Goal: Navigation & Orientation: Find specific page/section

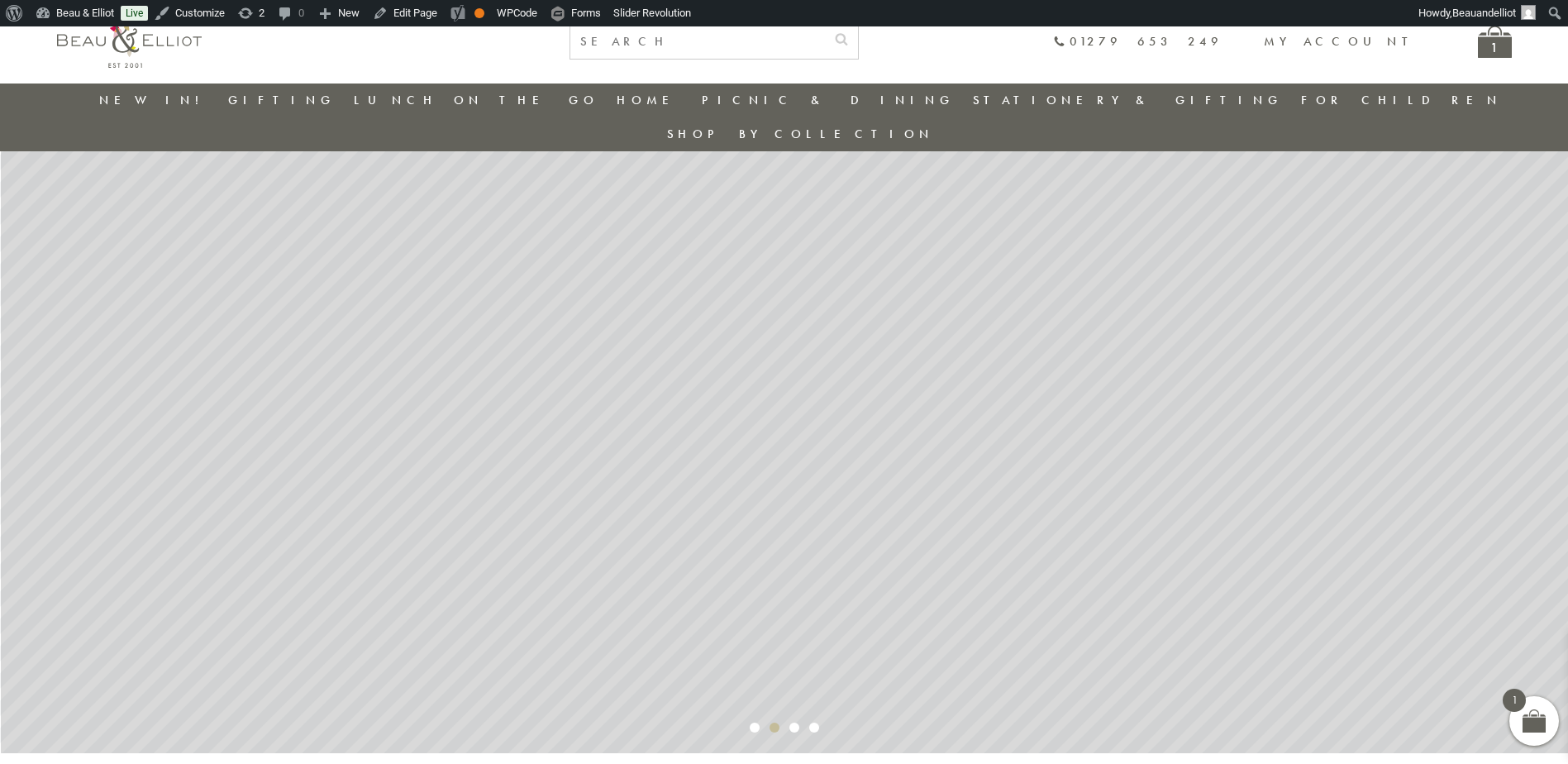
scroll to position [48, 0]
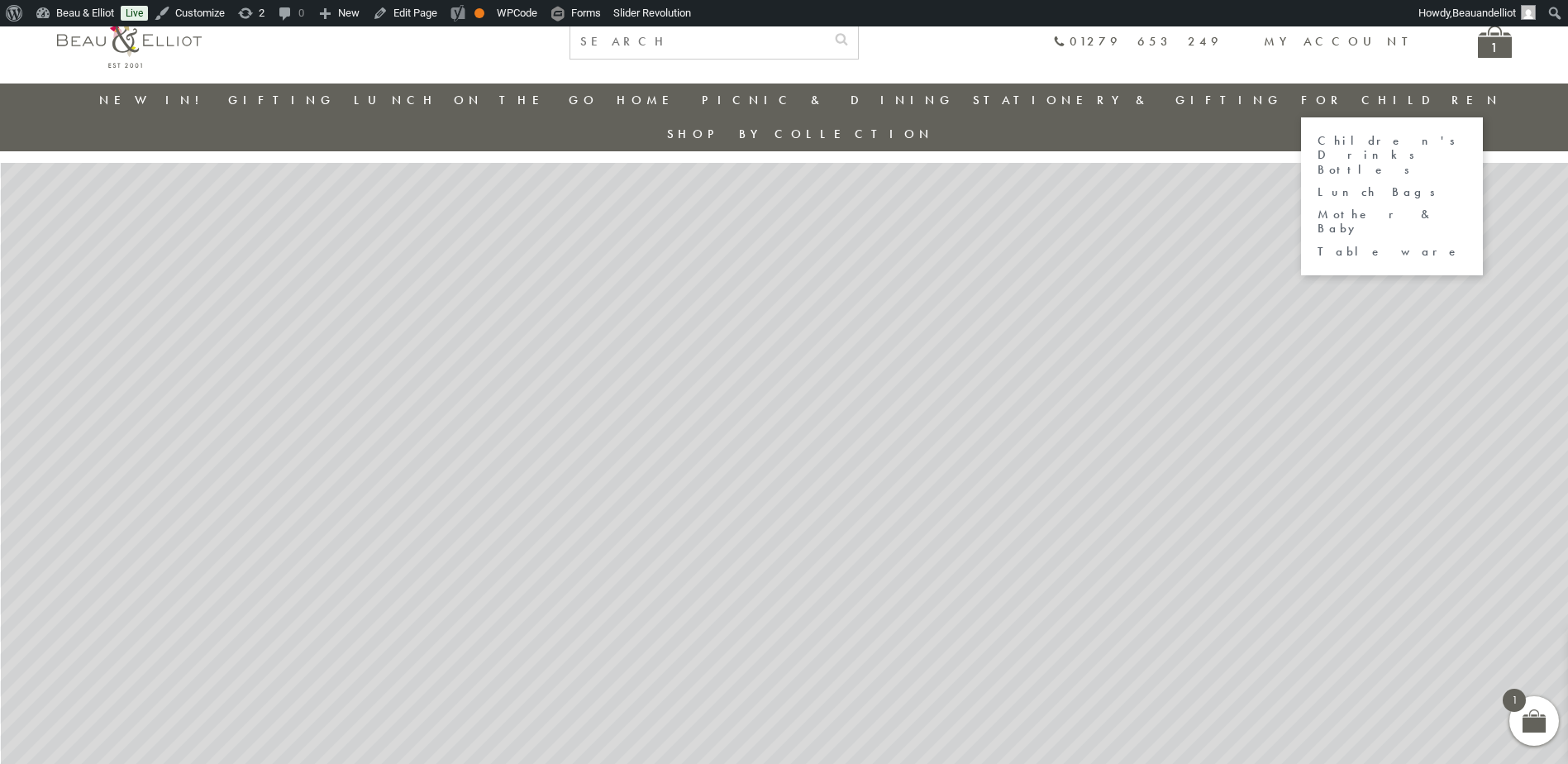
click at [1300, 102] on link "For Children" at bounding box center [1400, 100] width 201 height 17
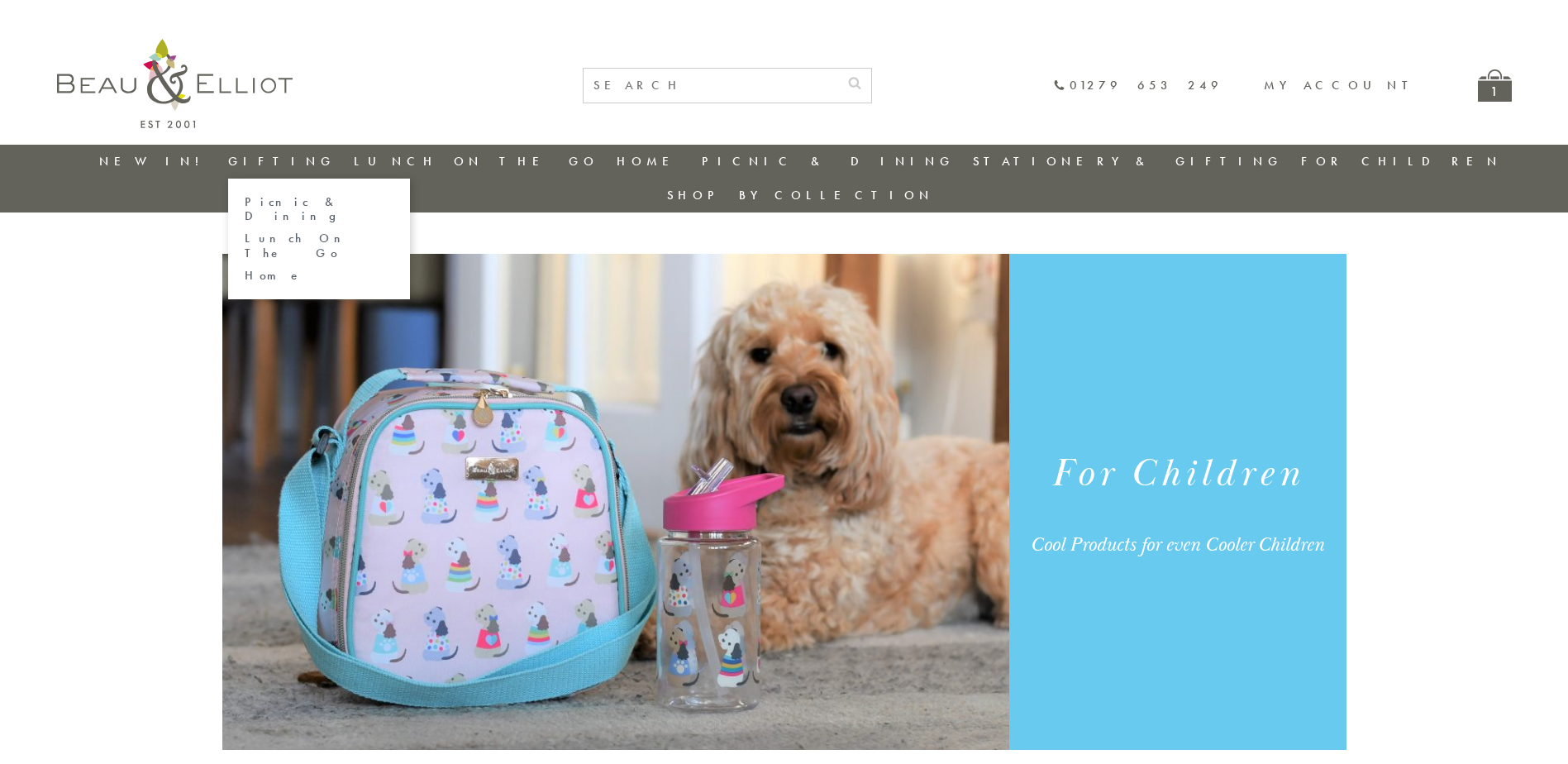
click at [287, 158] on link "Gifting" at bounding box center [282, 161] width 107 height 17
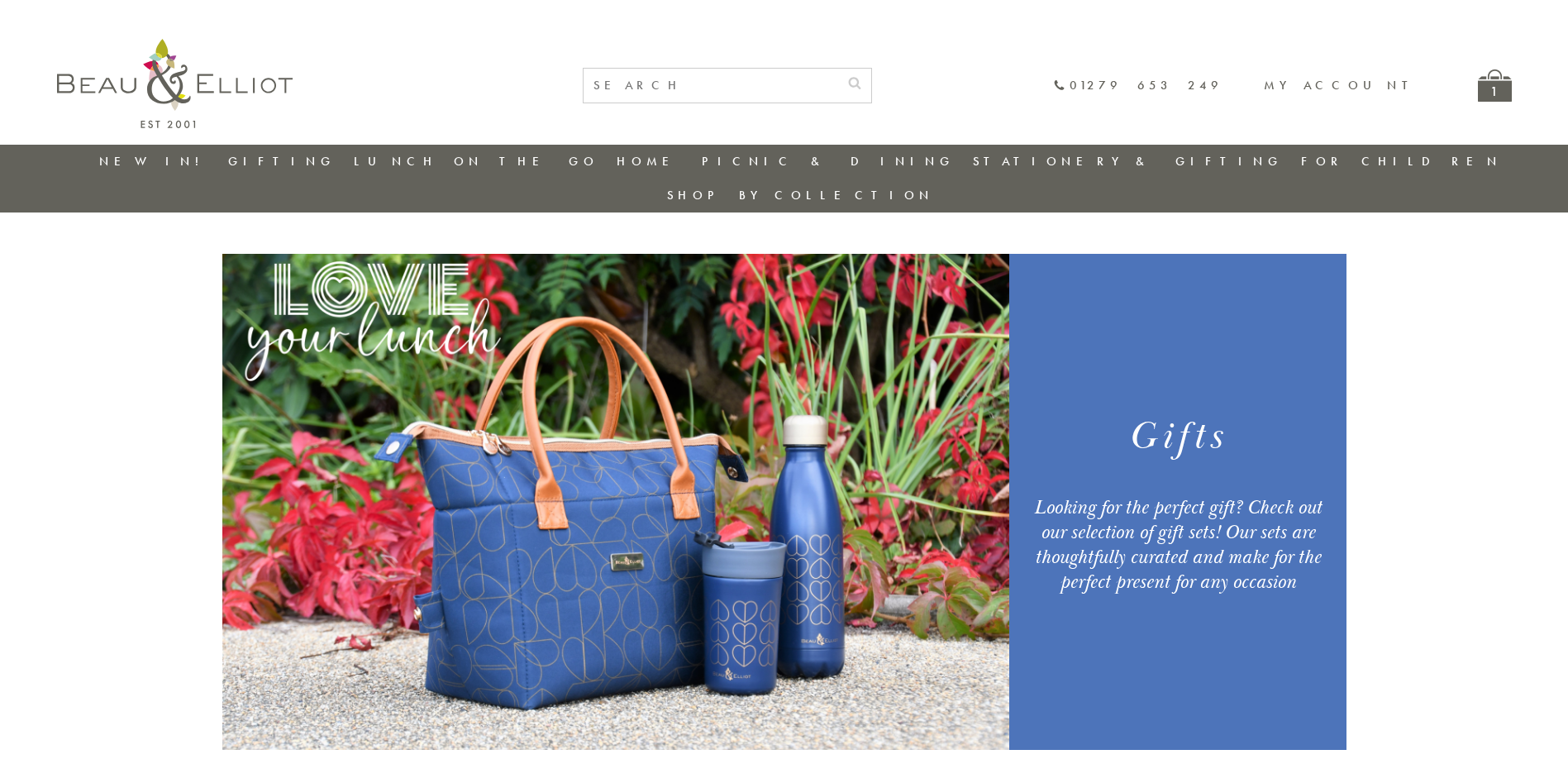
drag, startPoint x: 158, startPoint y: 164, endPoint x: 204, endPoint y: 165, distance: 46.0
click at [160, 164] on link "New in!" at bounding box center [154, 161] width 110 height 17
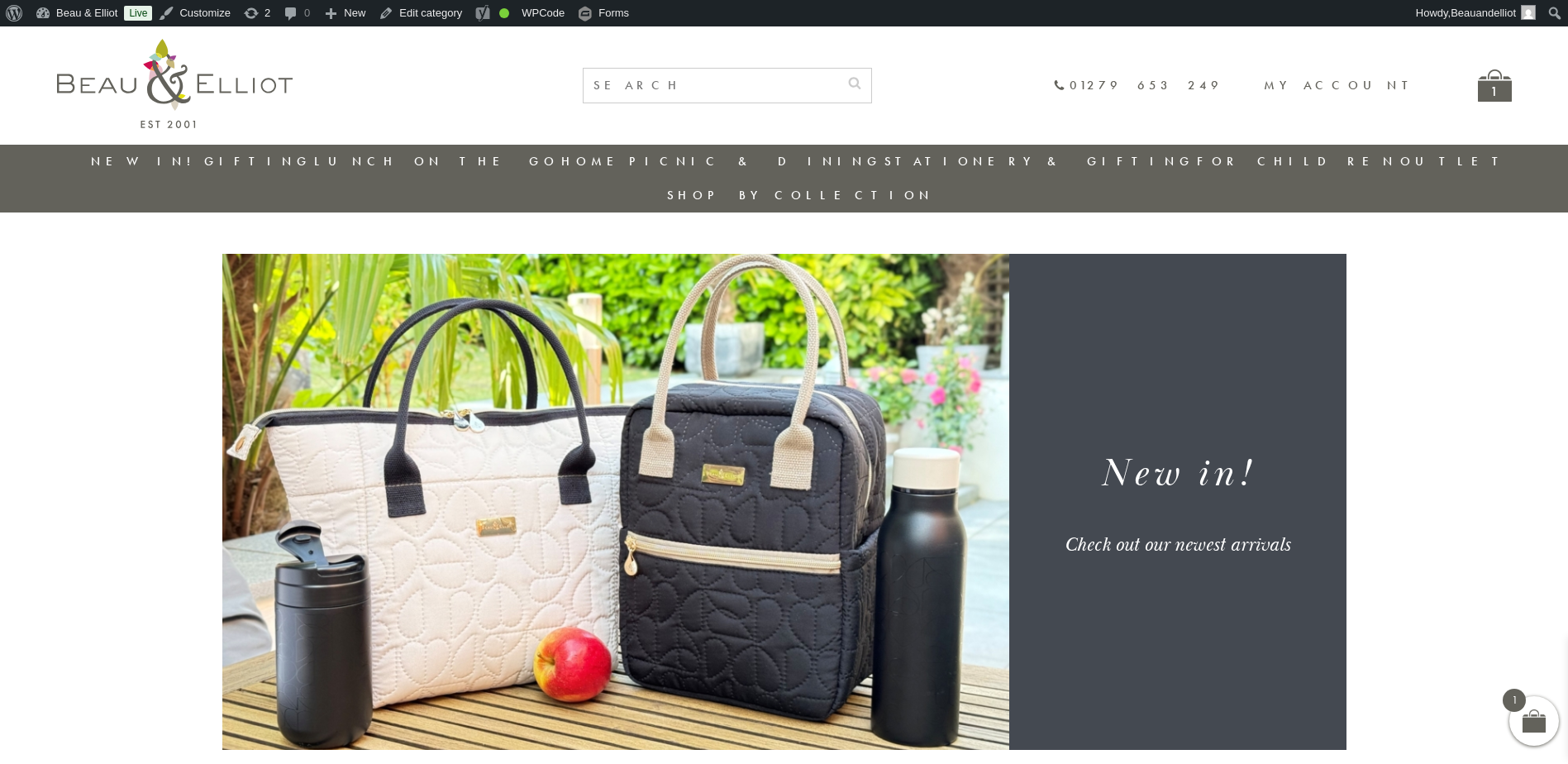
click at [1400, 160] on link "Outlet" at bounding box center [1455, 161] width 110 height 17
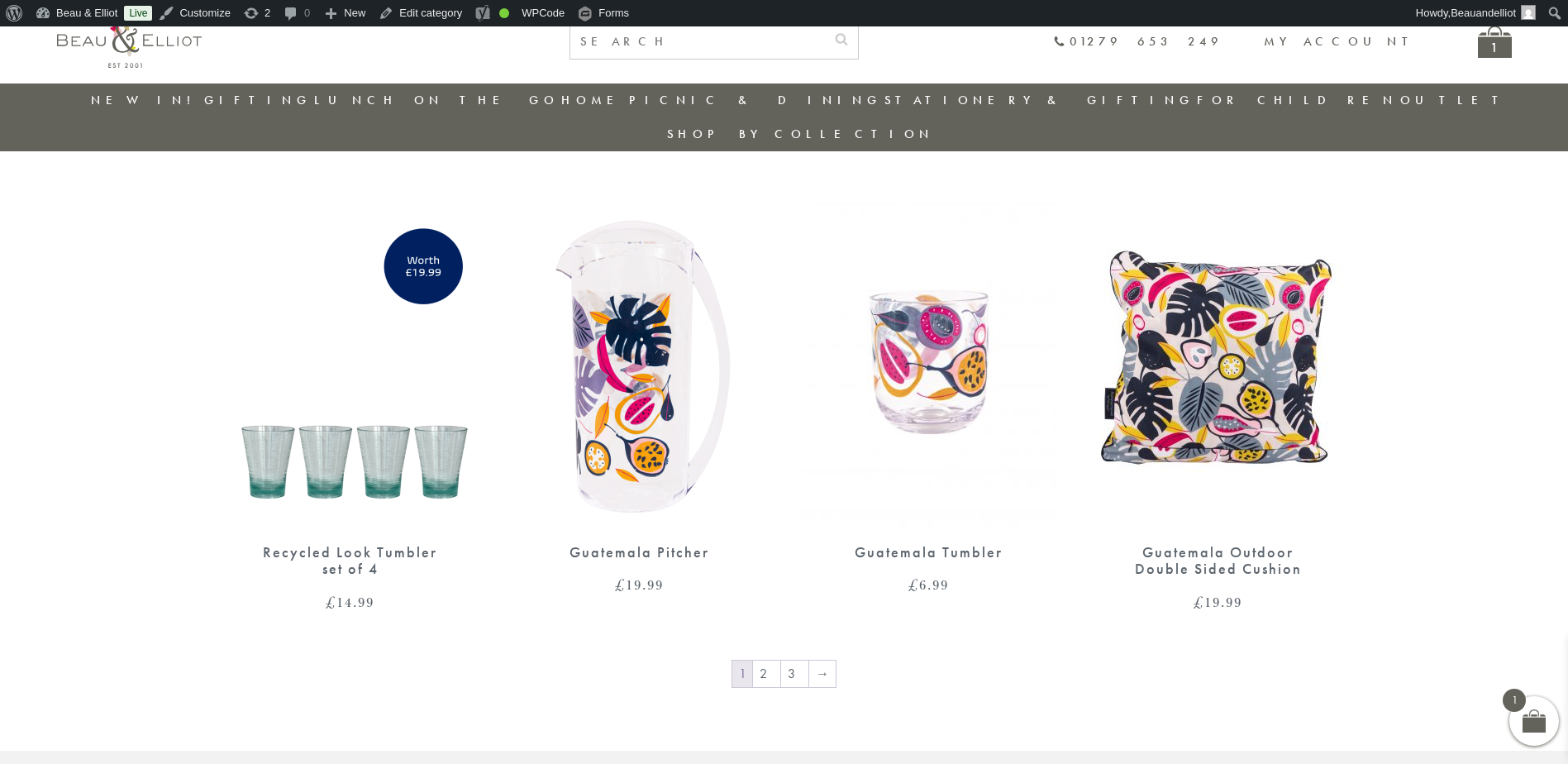
scroll to position [2197, 0]
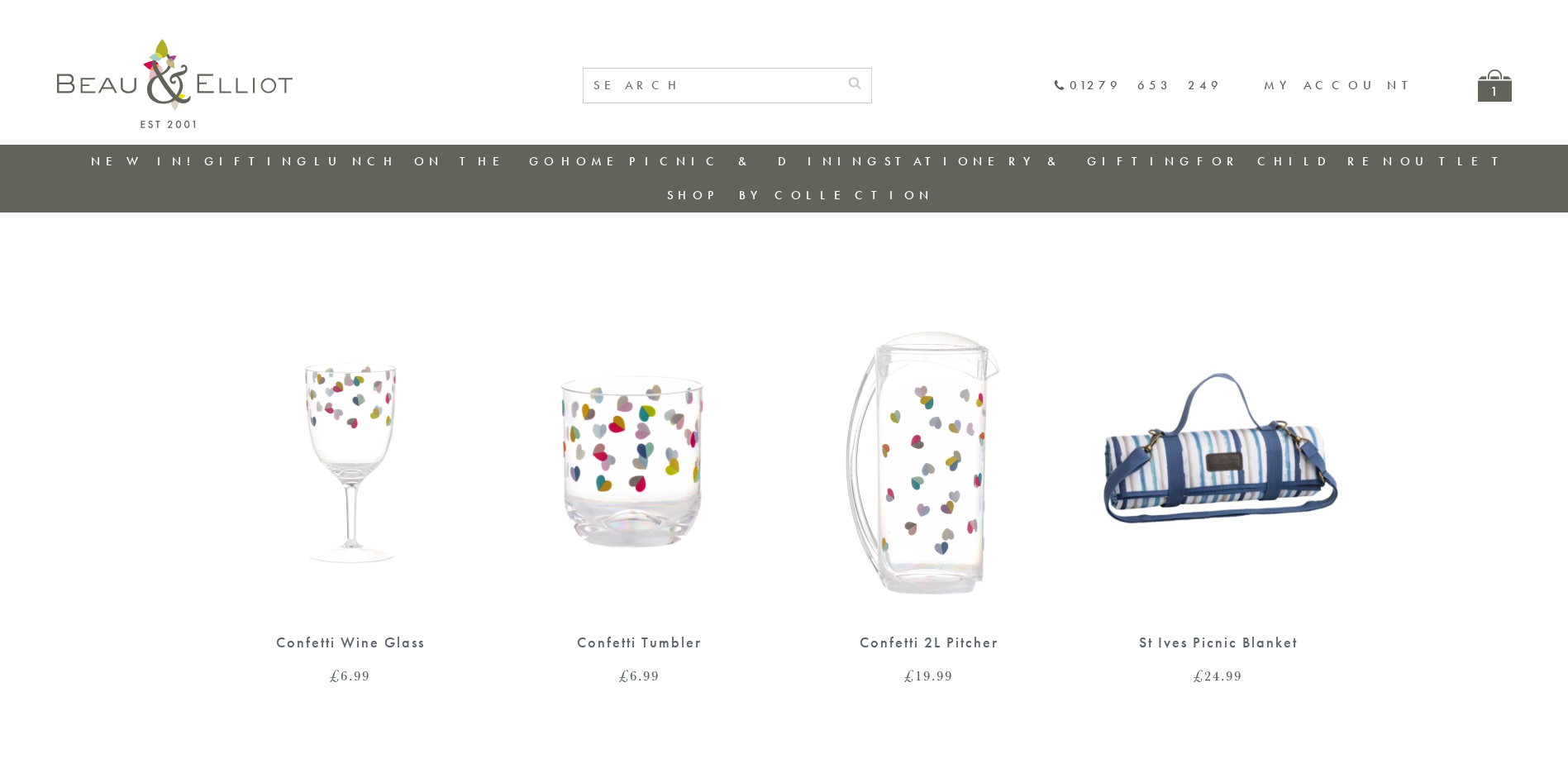
click at [1400, 156] on link "Outlet" at bounding box center [1455, 161] width 110 height 17
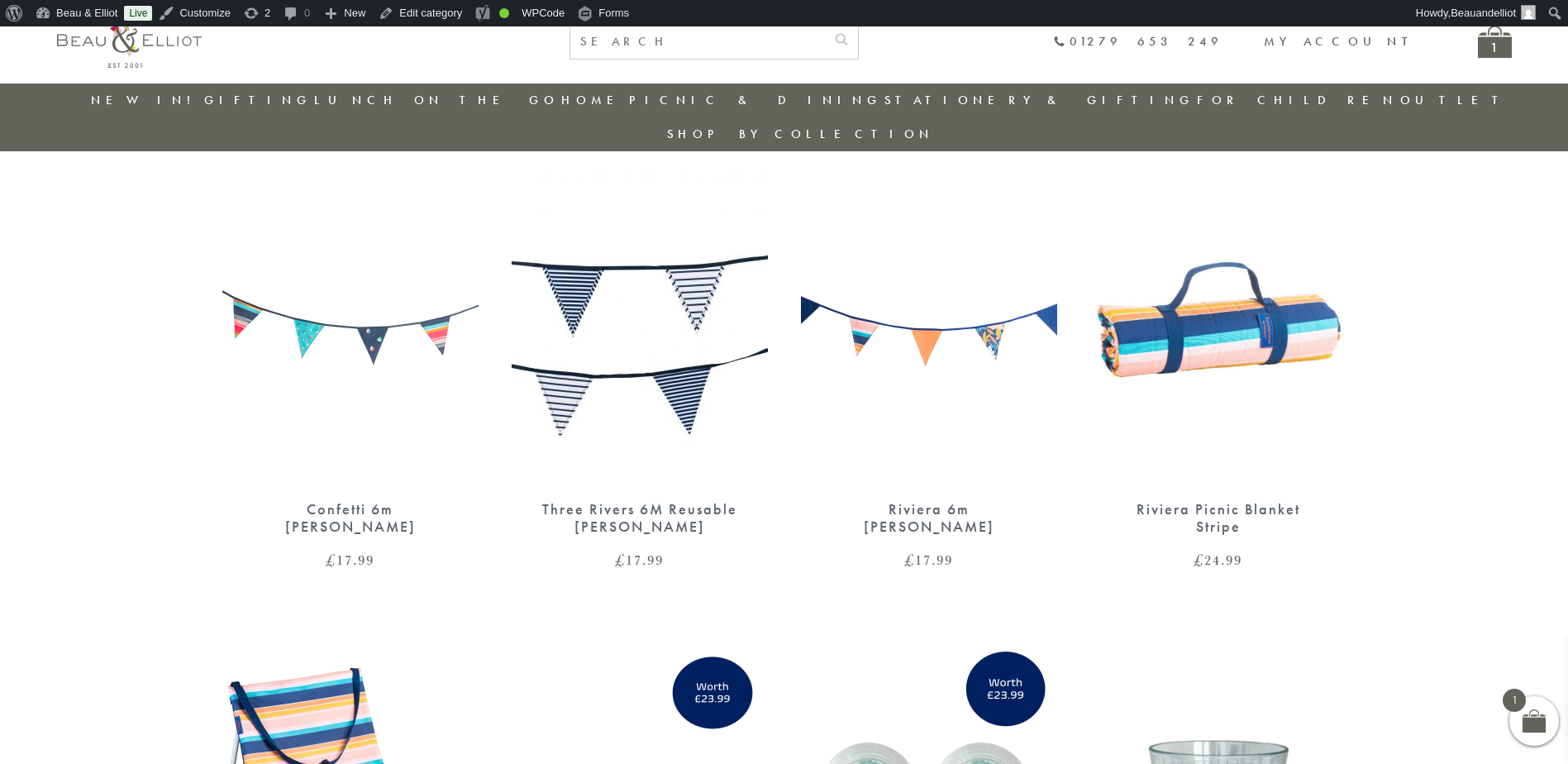
scroll to position [1536, 0]
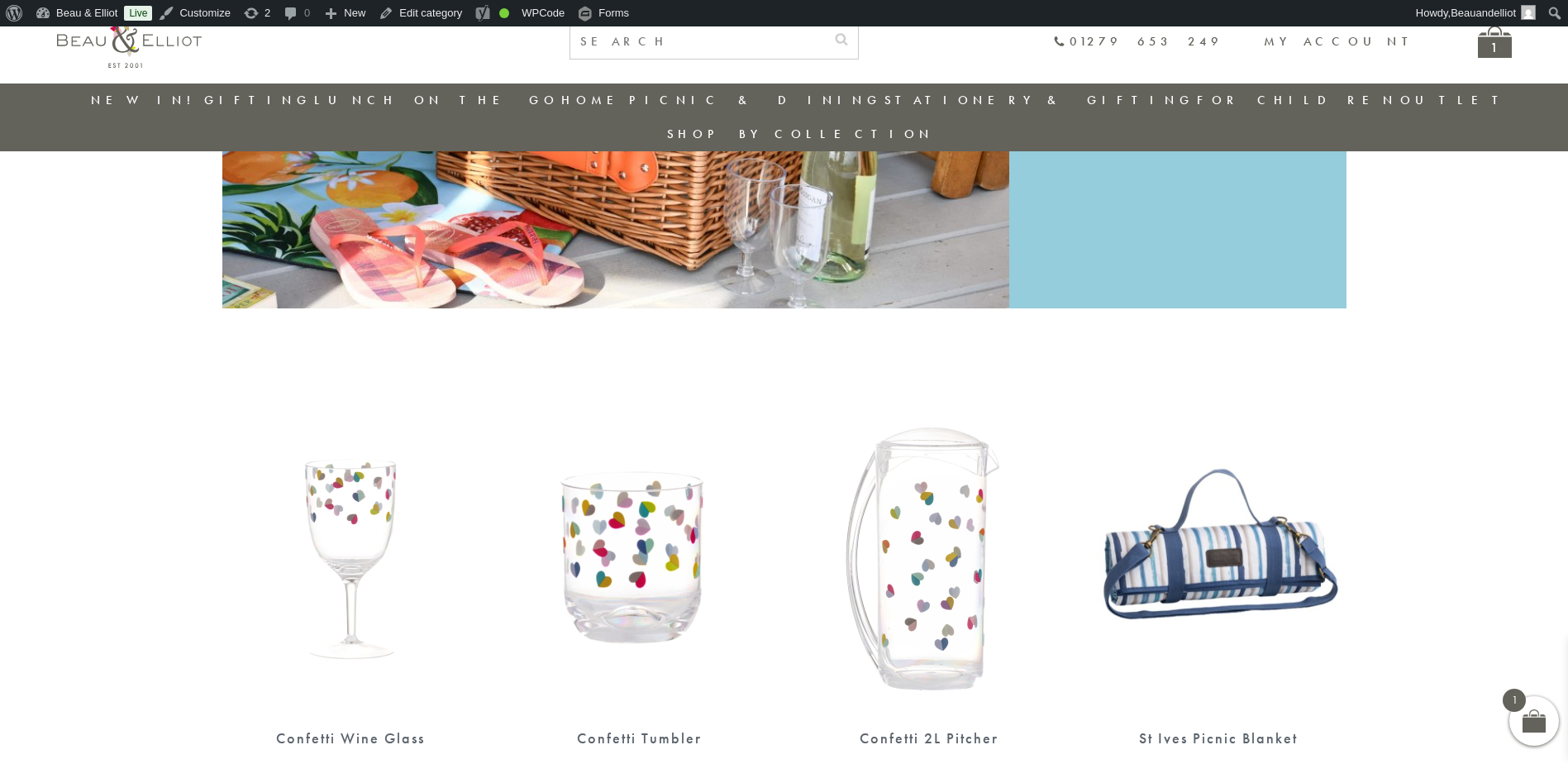
scroll to position [213, 0]
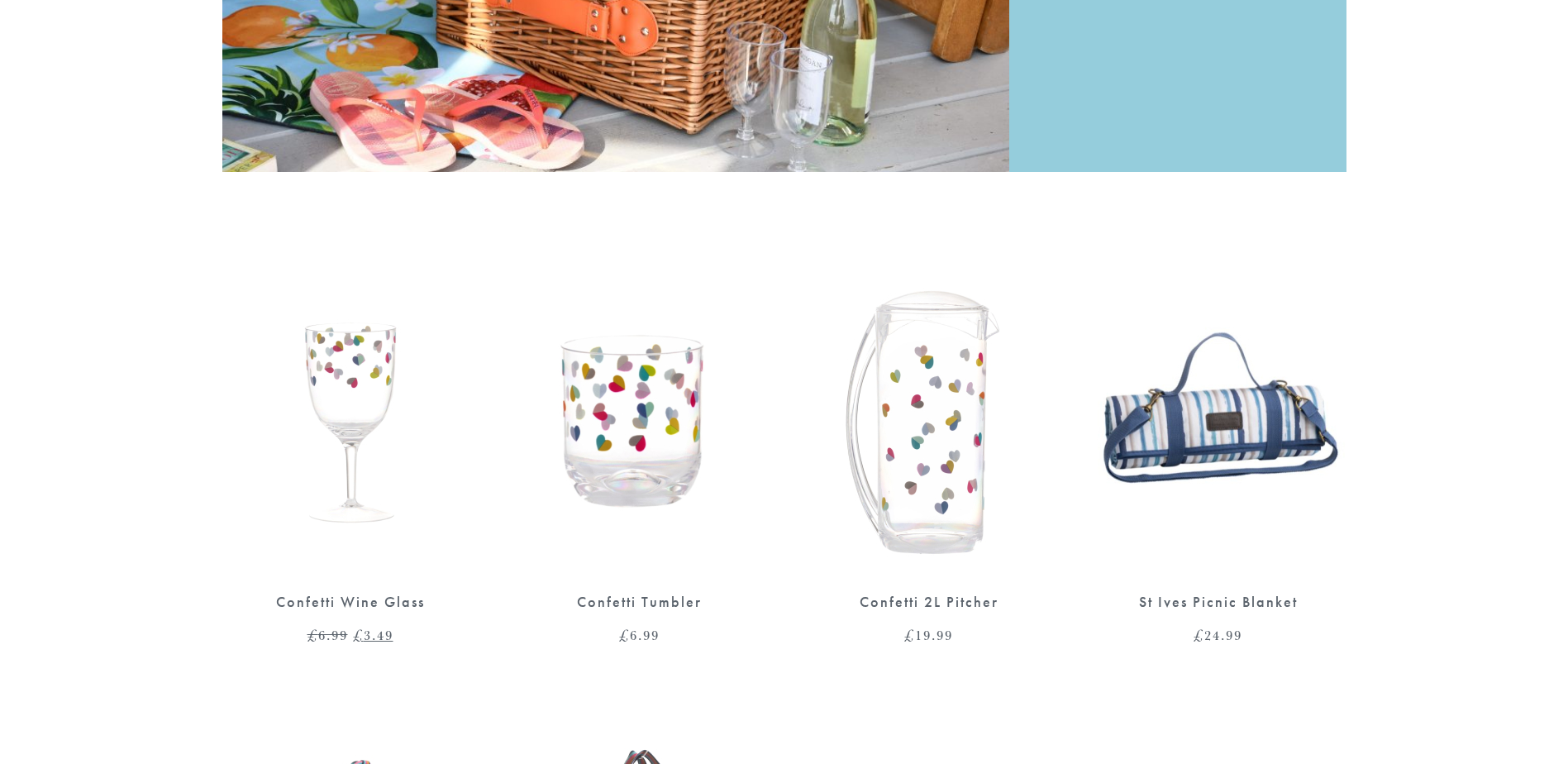
scroll to position [578, 0]
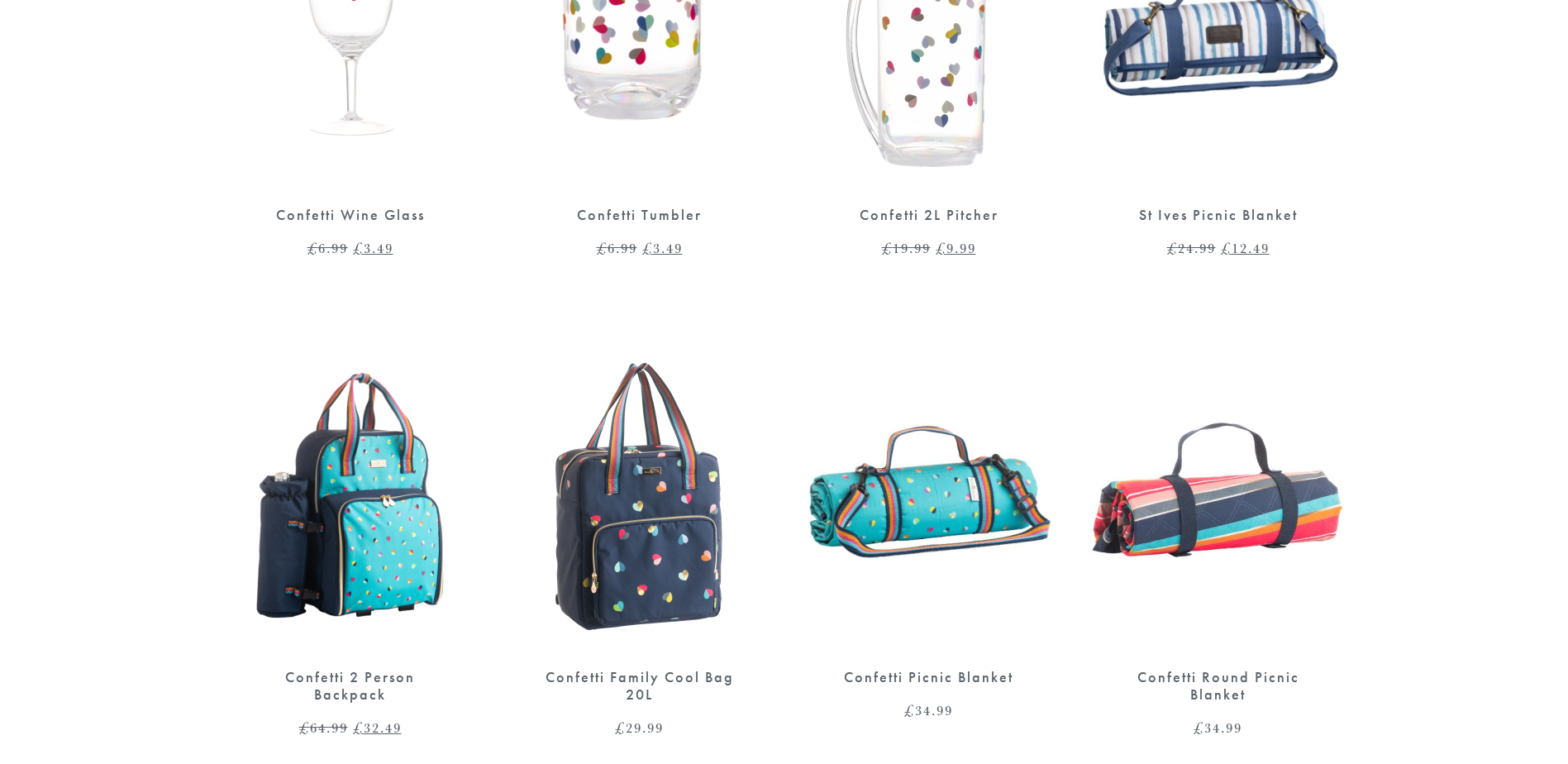
scroll to position [993, 0]
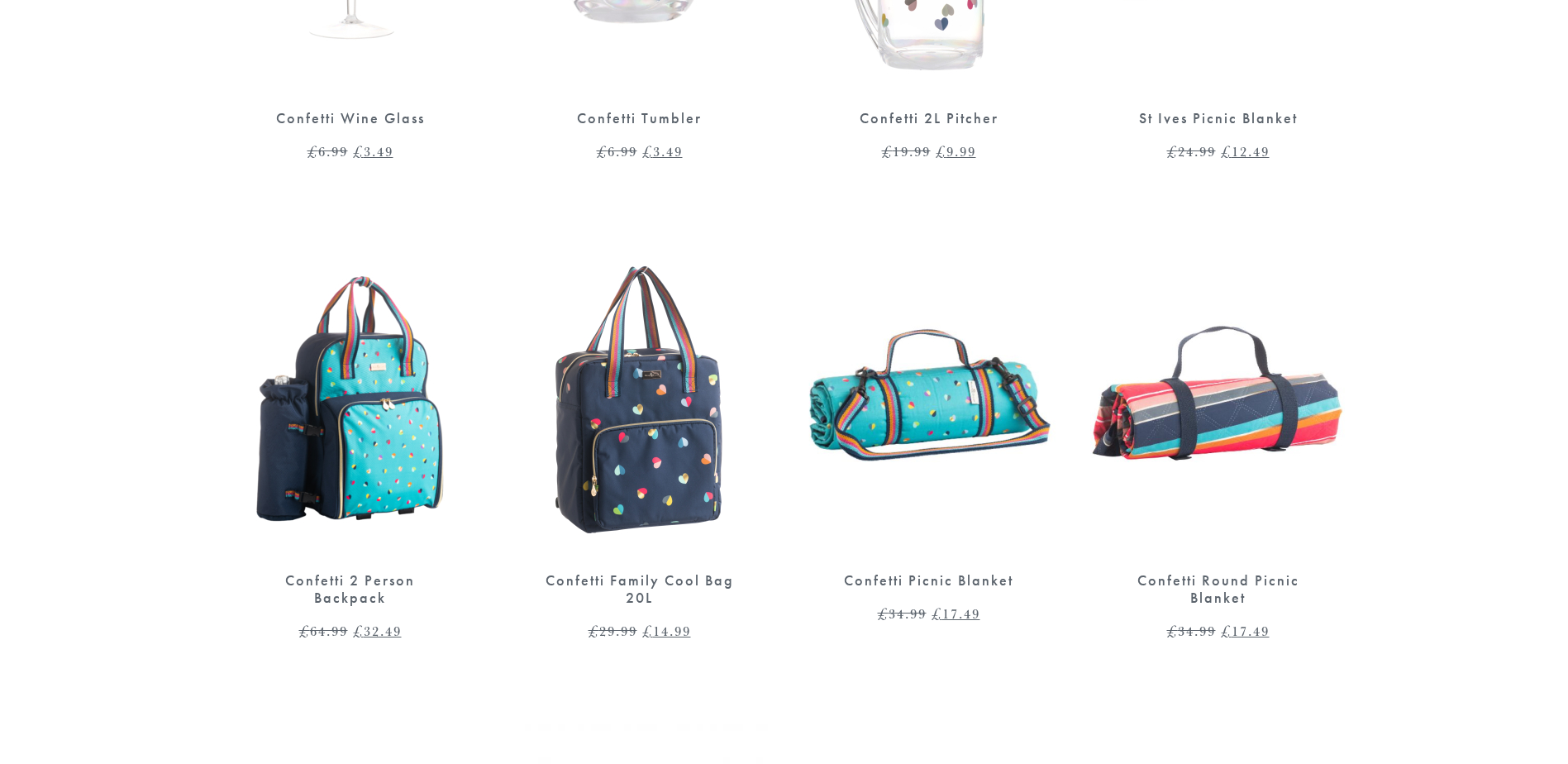
scroll to position [498, 0]
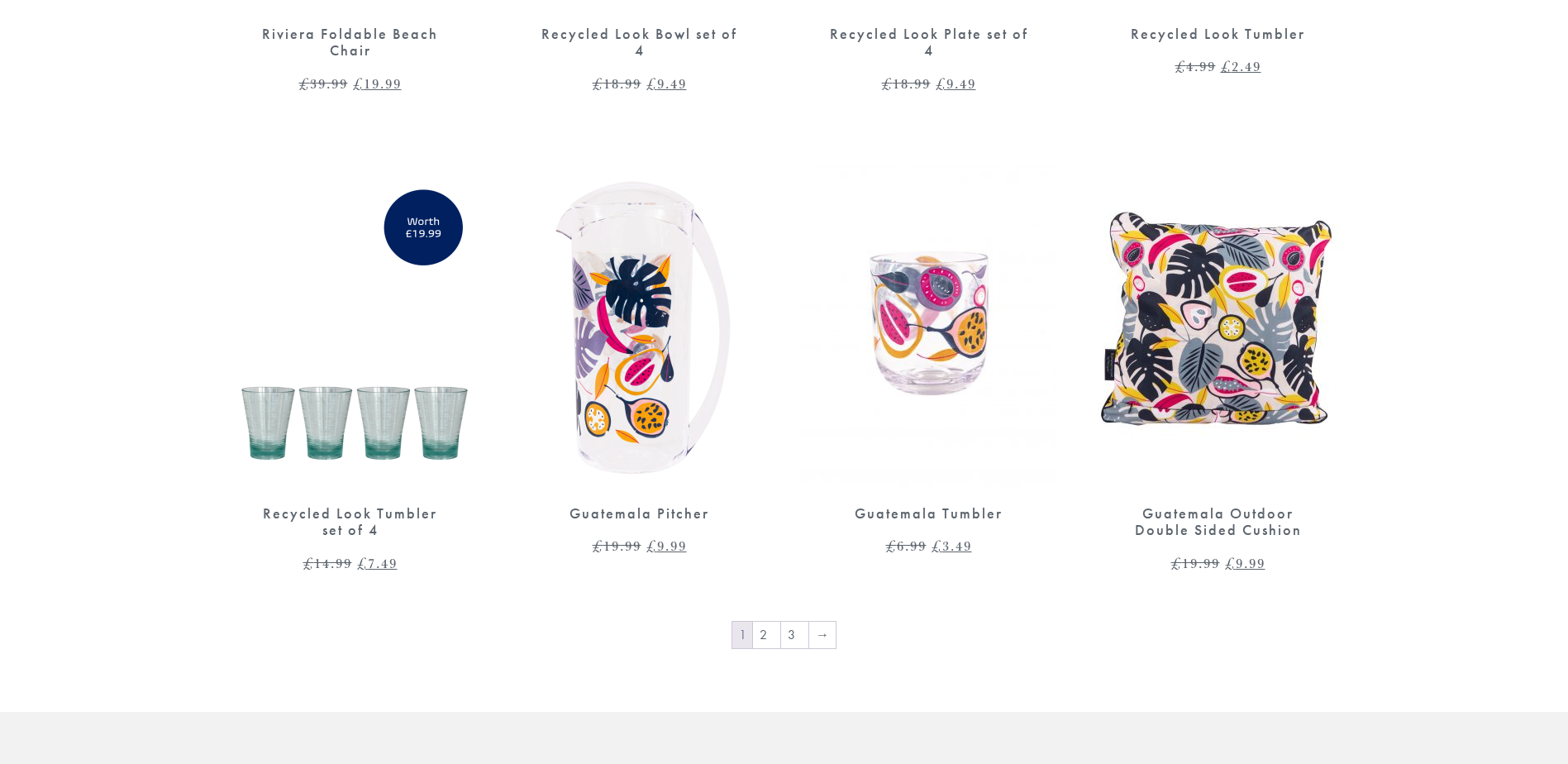
scroll to position [2732, 0]
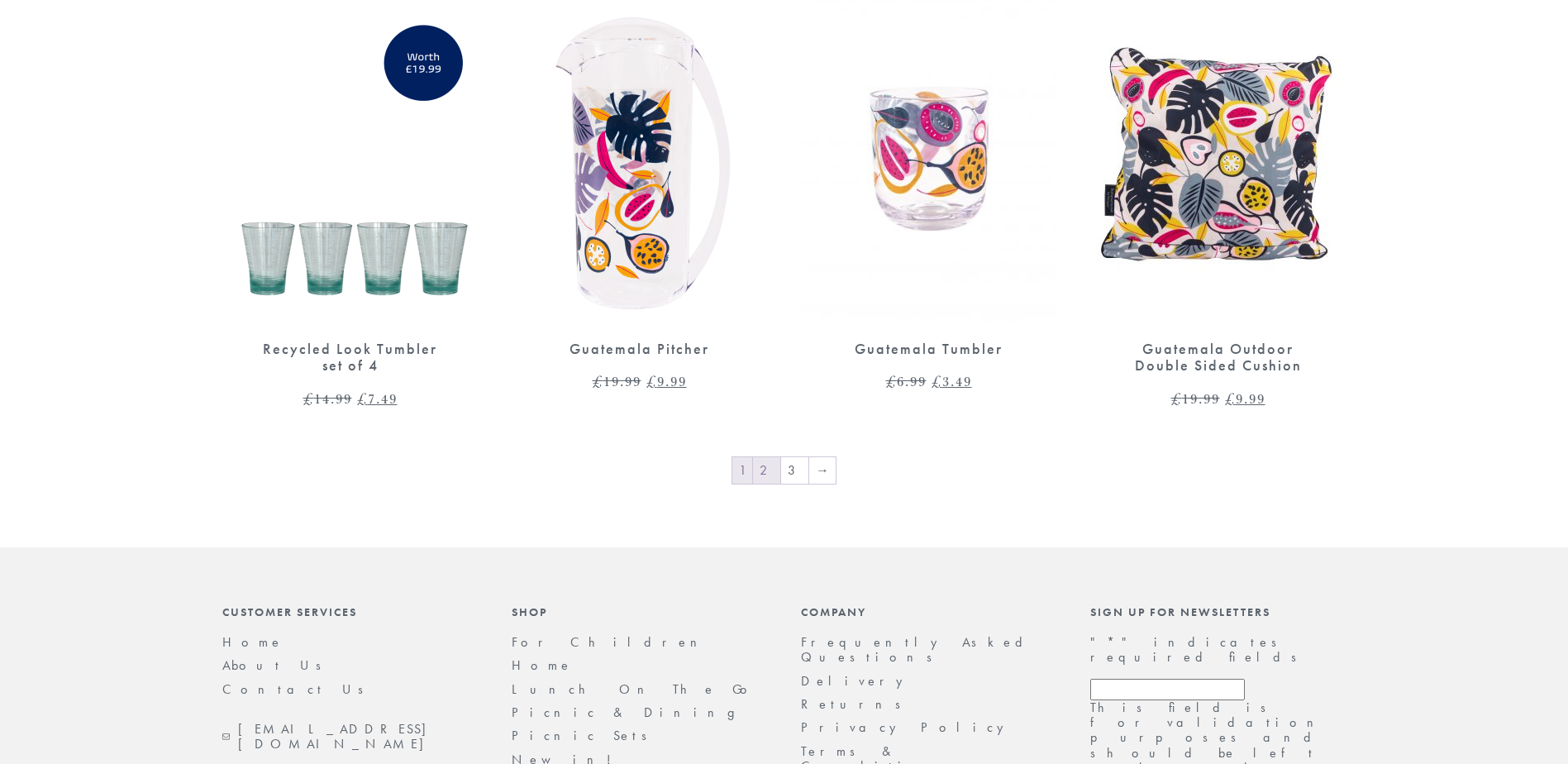
drag, startPoint x: 769, startPoint y: 438, endPoint x: 844, endPoint y: 398, distance: 85.0
click at [769, 457] on link "2" at bounding box center [766, 471] width 27 height 26
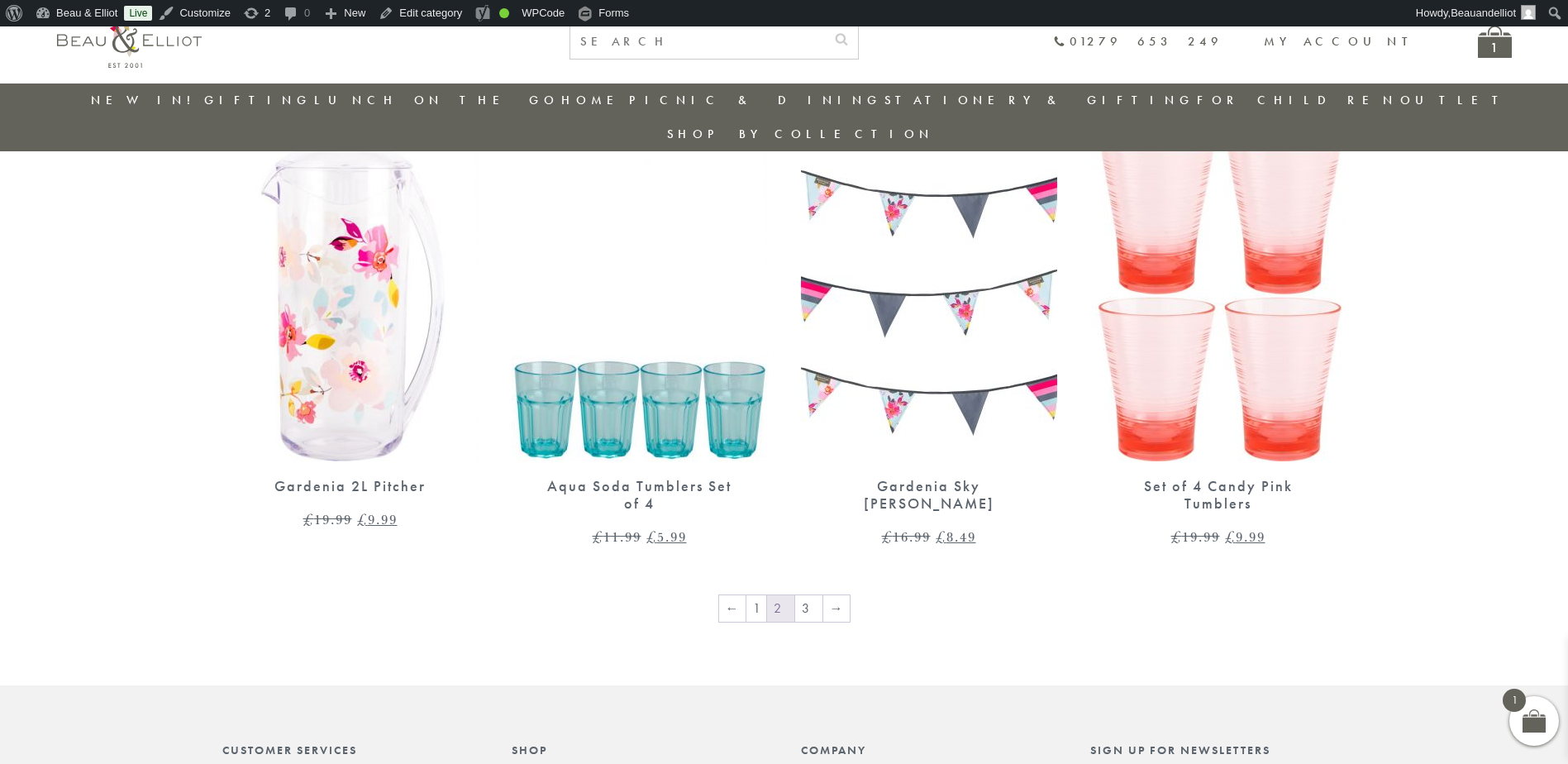
scroll to position [2611, 0]
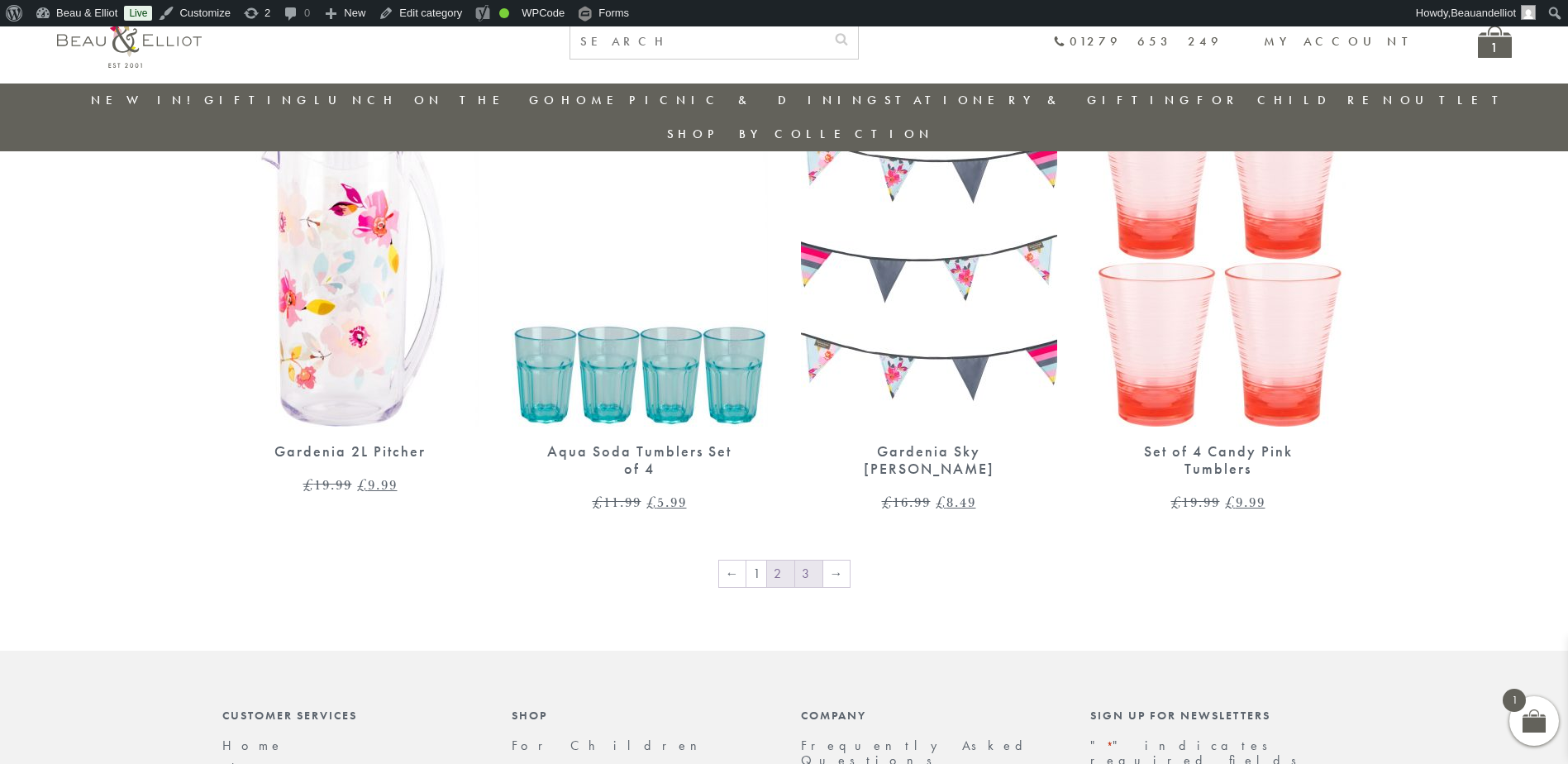
click at [812, 560] on link "3" at bounding box center [808, 573] width 27 height 26
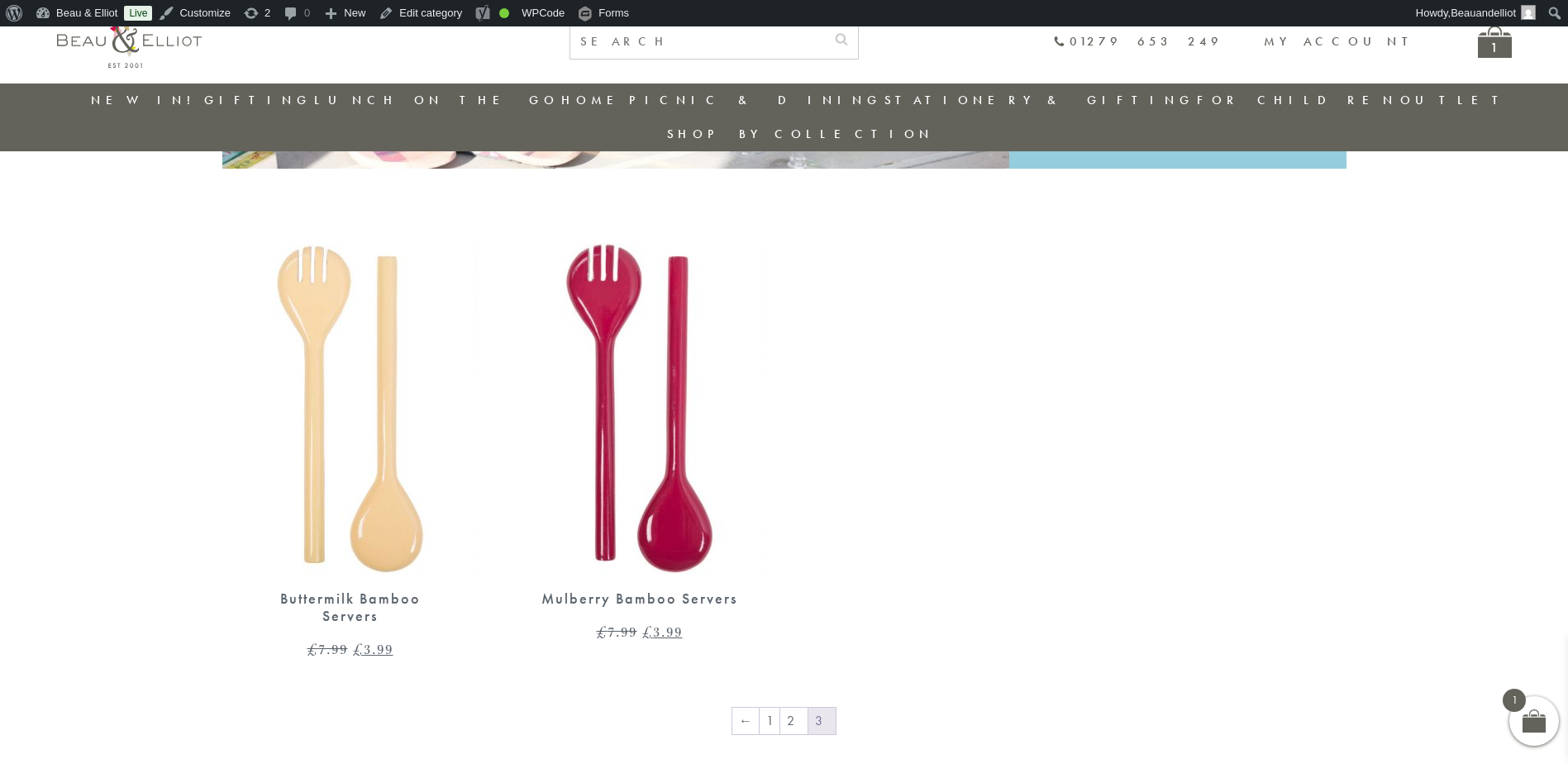
scroll to position [544, 0]
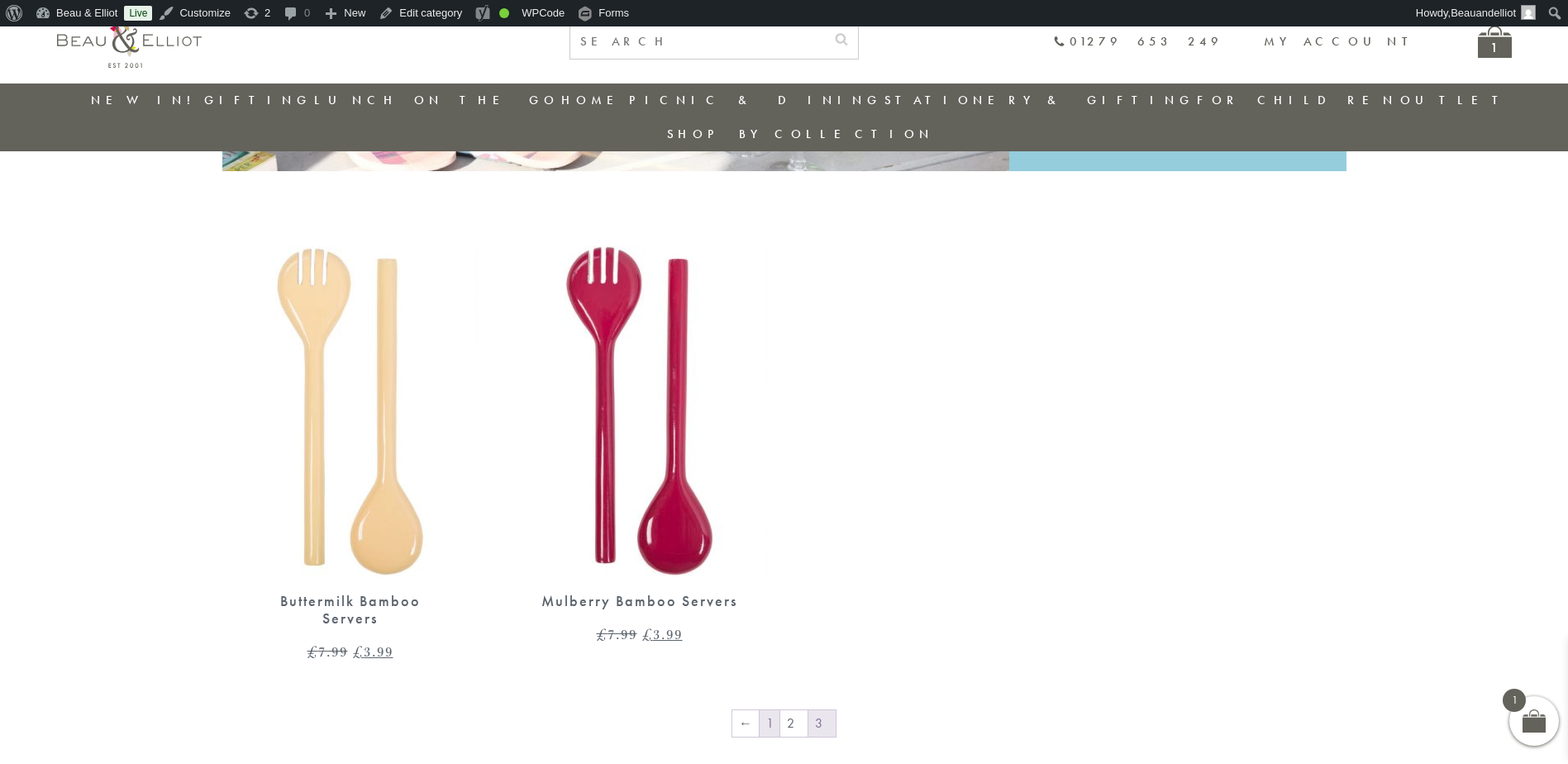
click at [772, 710] on link "1" at bounding box center [768, 723] width 20 height 26
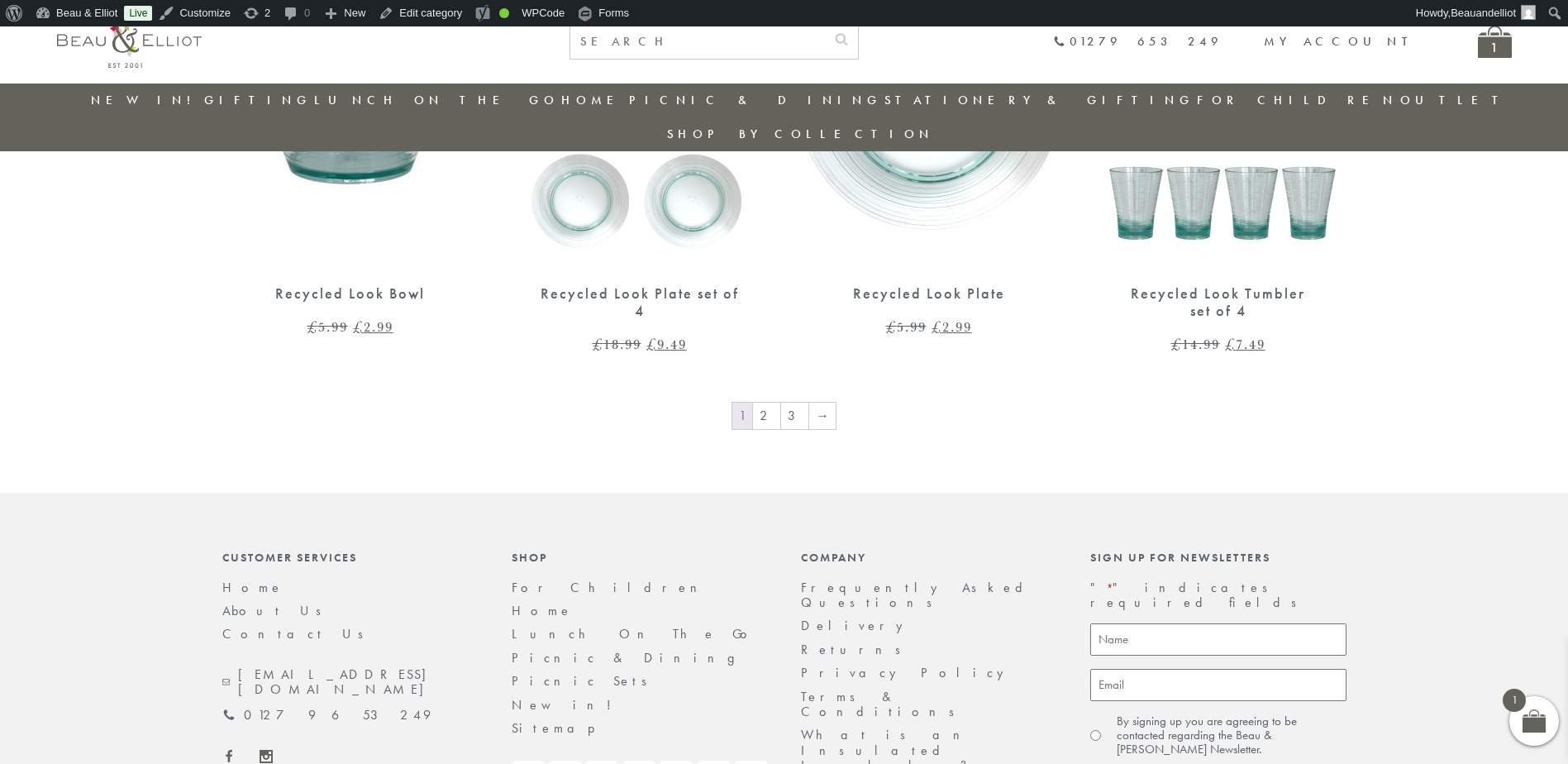
scroll to position [2776, 0]
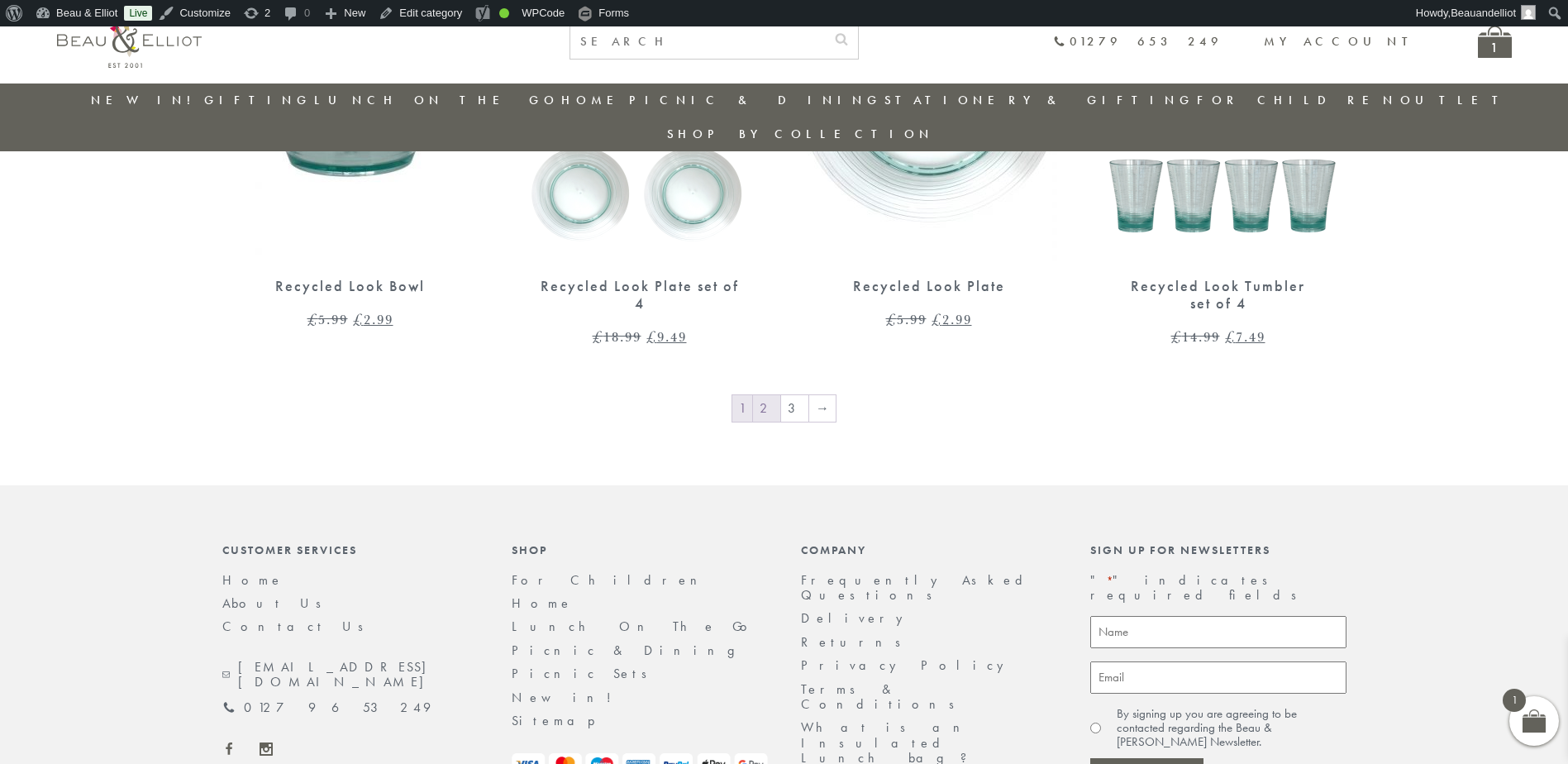
drag, startPoint x: 772, startPoint y: 375, endPoint x: 803, endPoint y: 393, distance: 35.8
click at [772, 395] on link "2" at bounding box center [766, 408] width 27 height 26
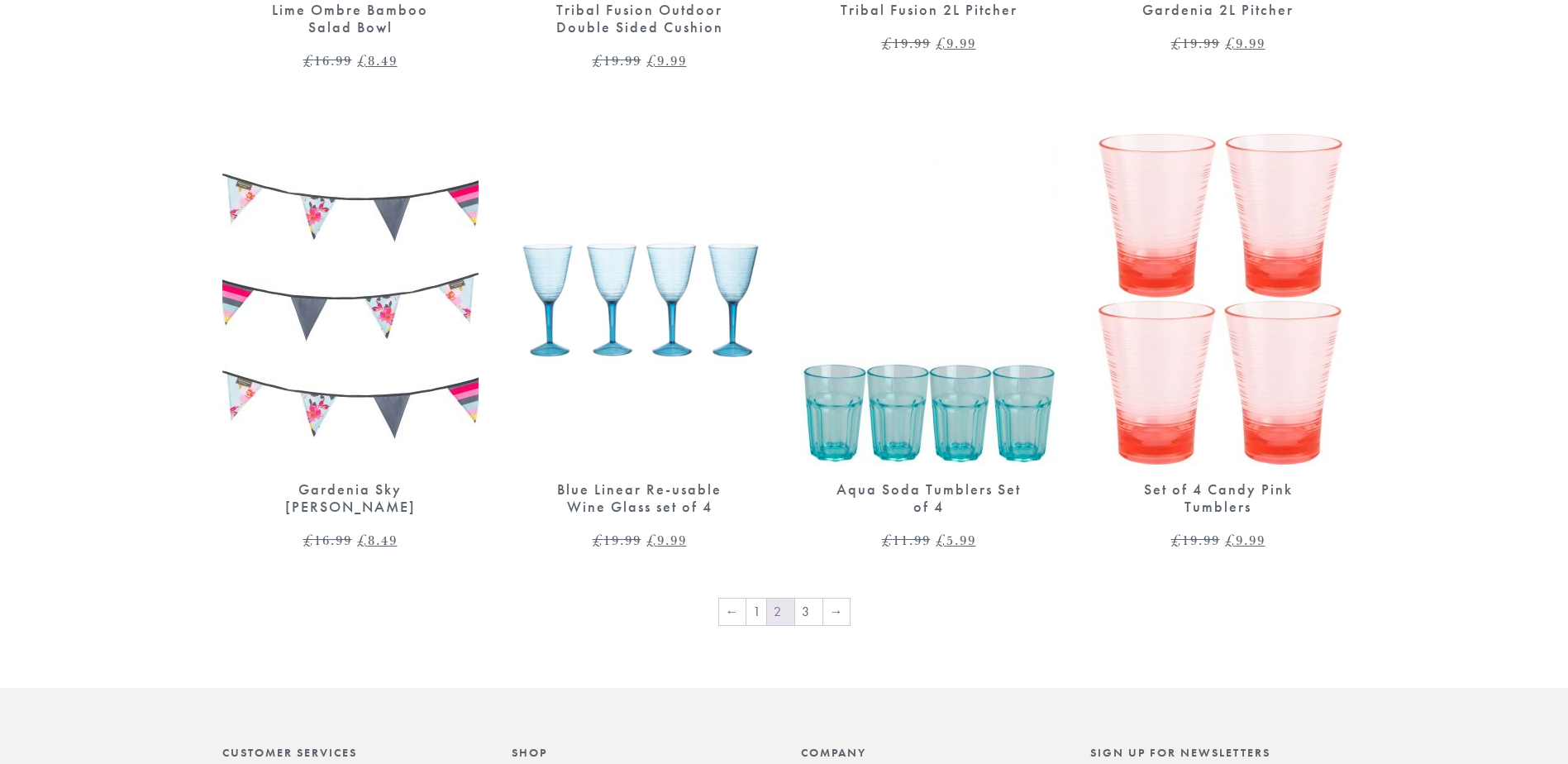
scroll to position [2645, 0]
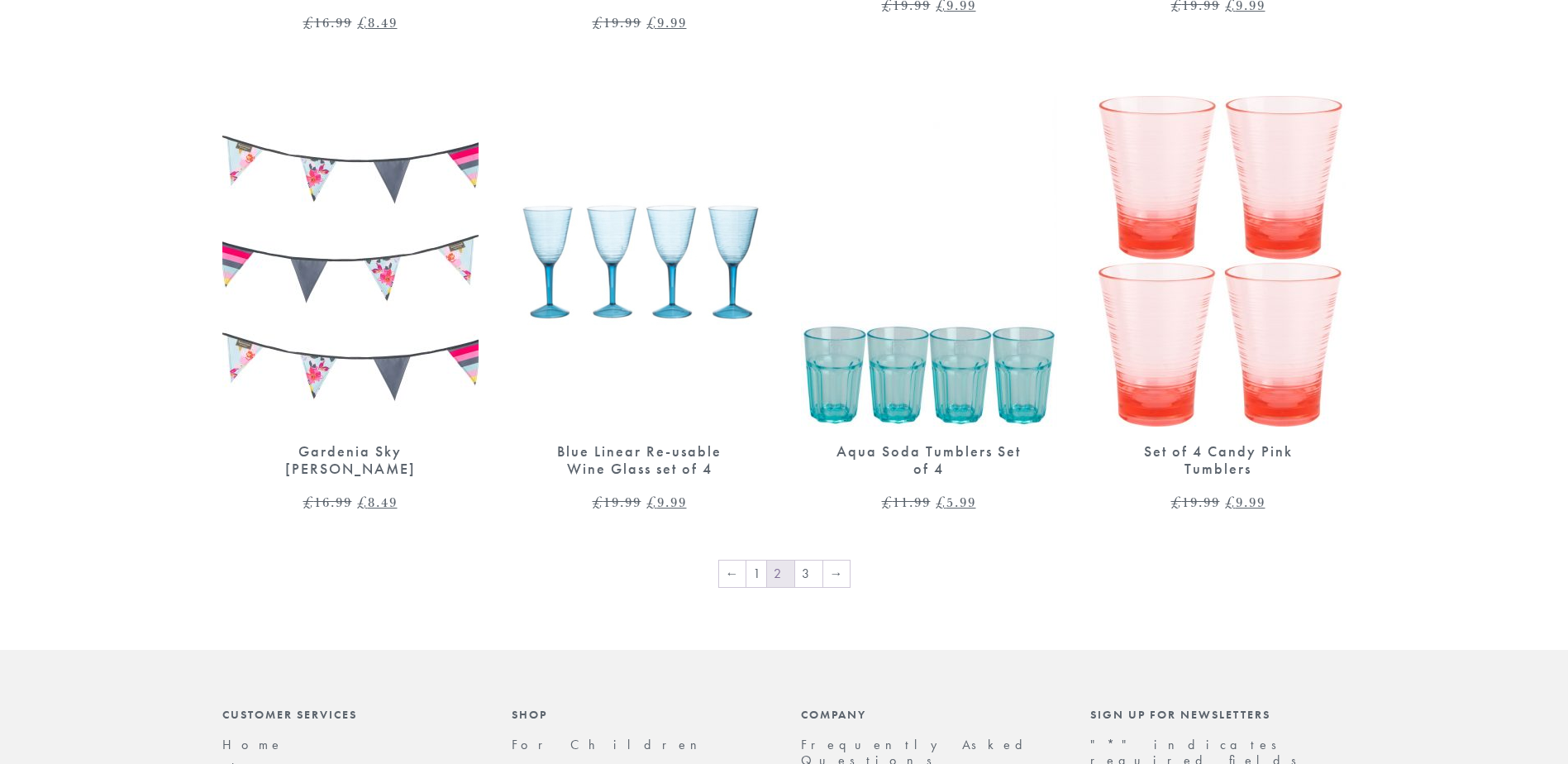
click at [803, 558] on nav "← 1 2 3 →" at bounding box center [784, 574] width 1124 height 33
click at [803, 560] on link "3" at bounding box center [808, 573] width 27 height 26
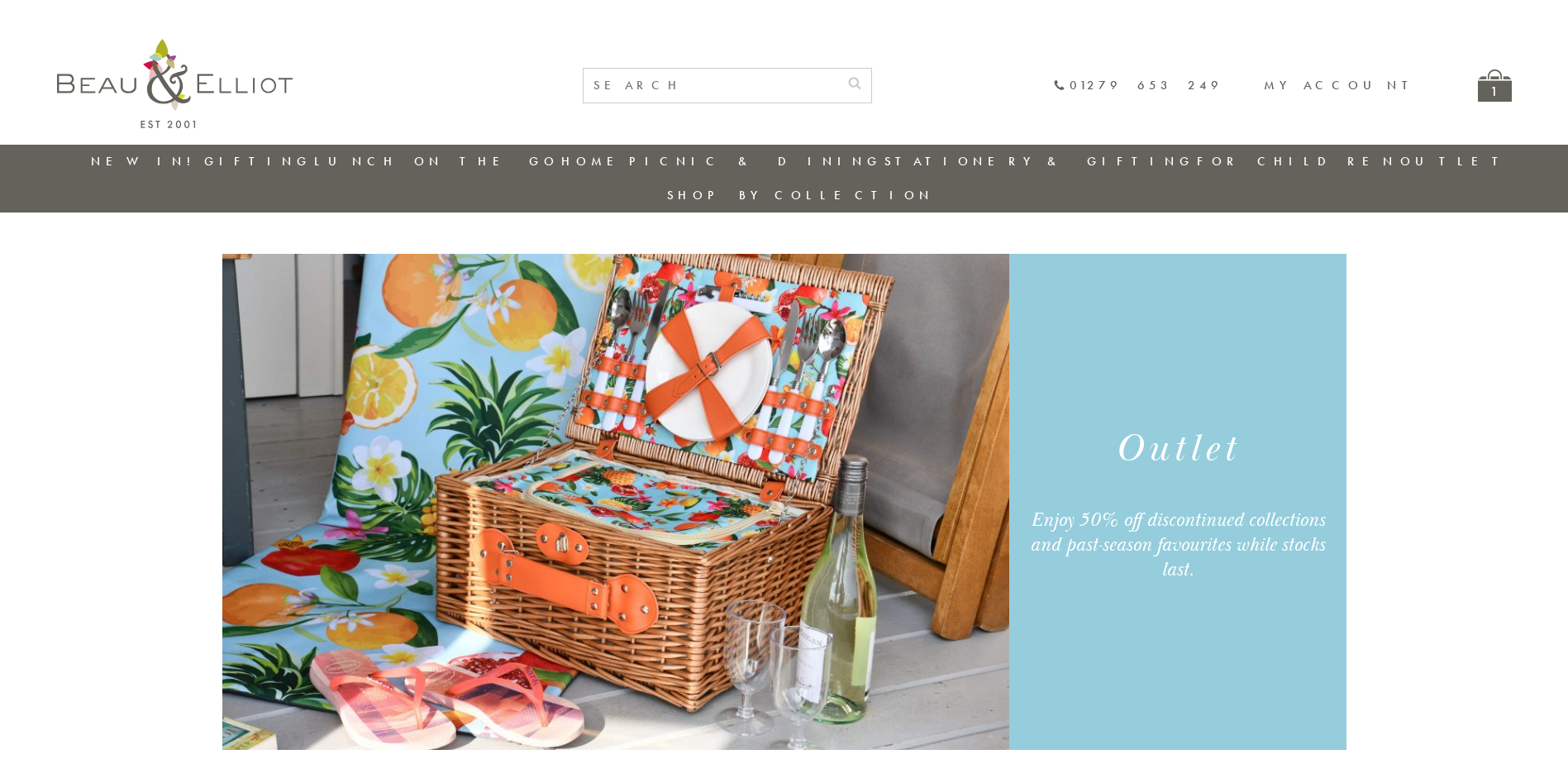
click at [1400, 164] on link "Outlet" at bounding box center [1455, 161] width 110 height 17
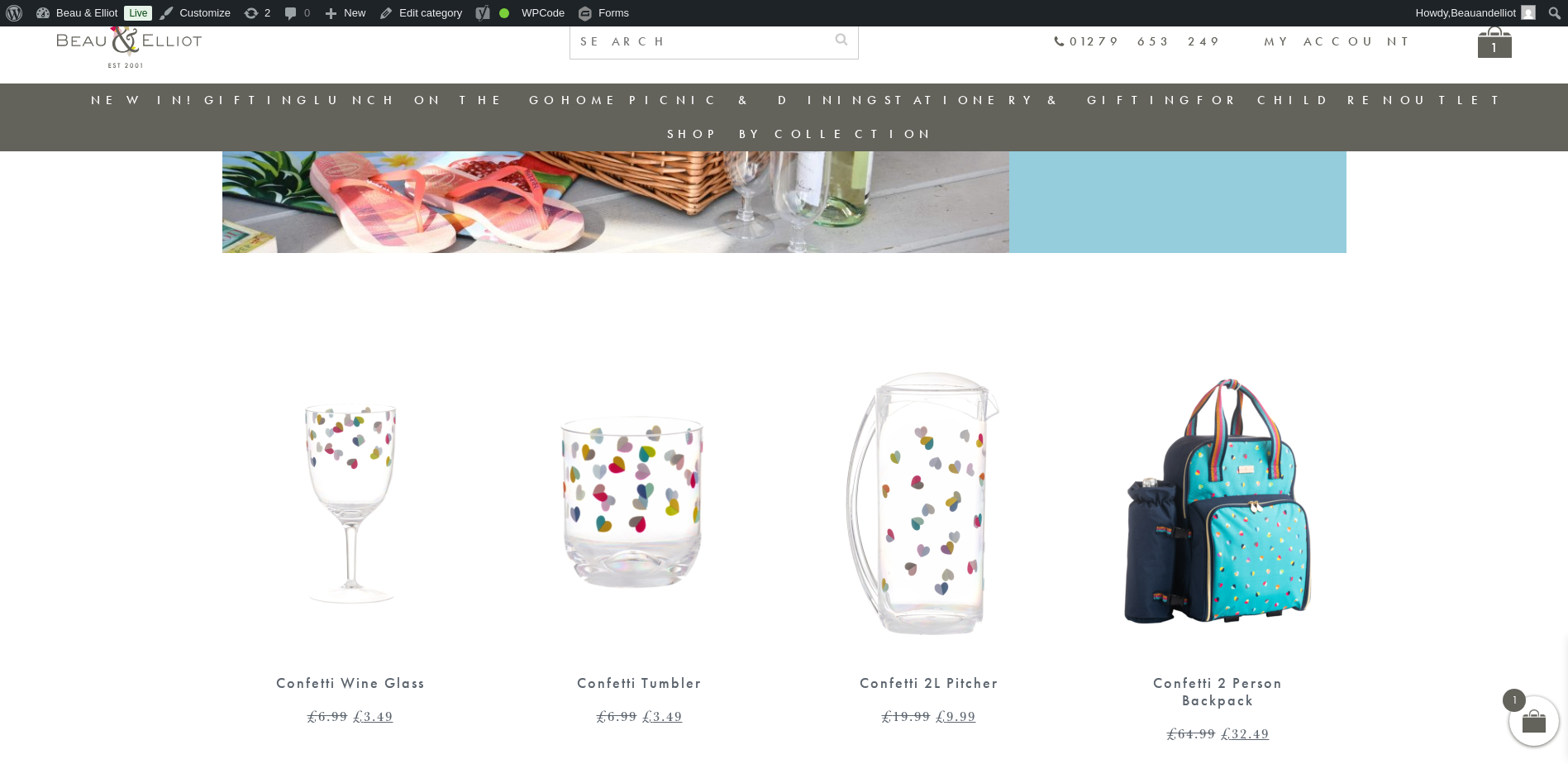
scroll to position [461, 0]
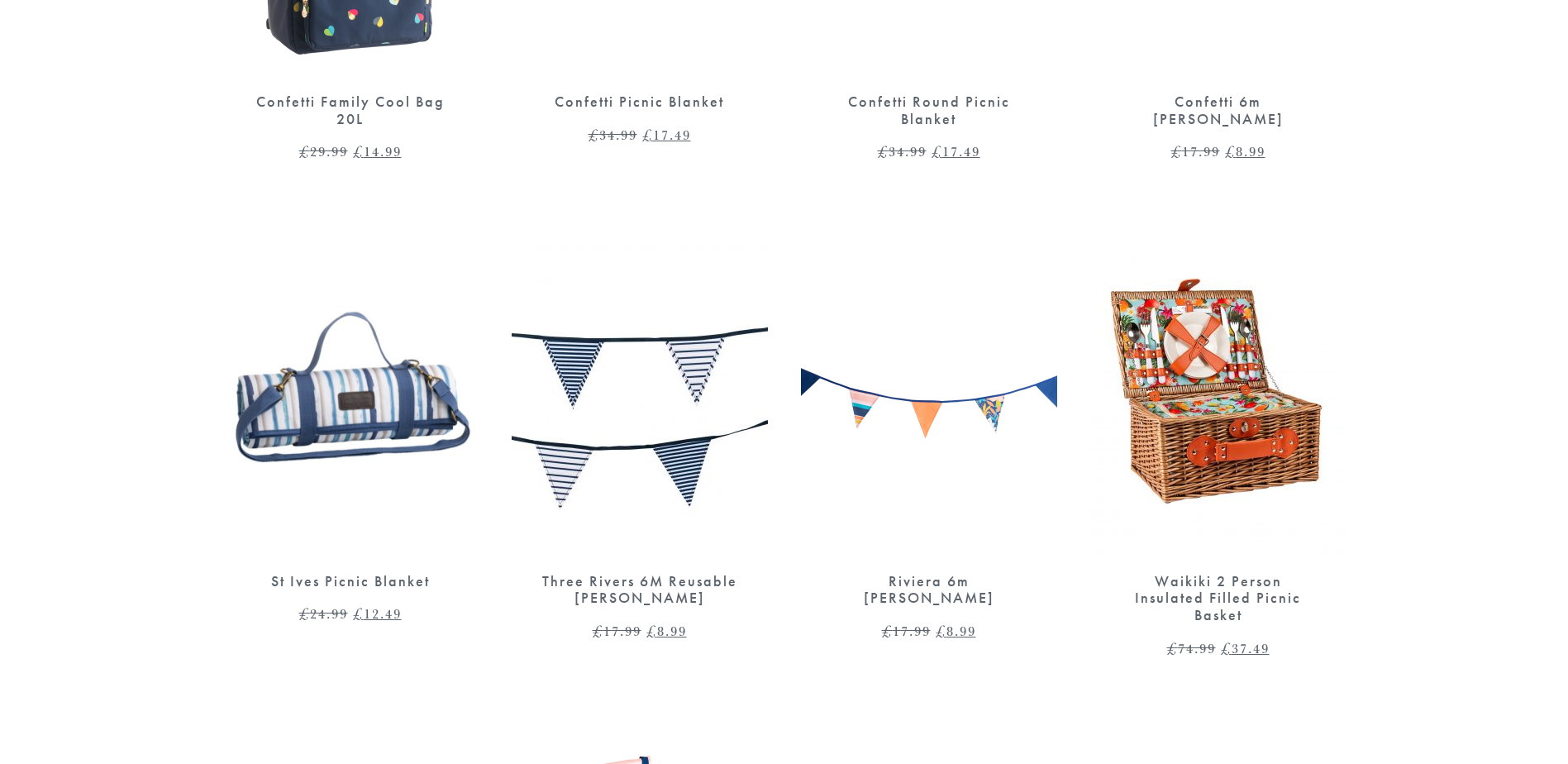
scroll to position [1570, 0]
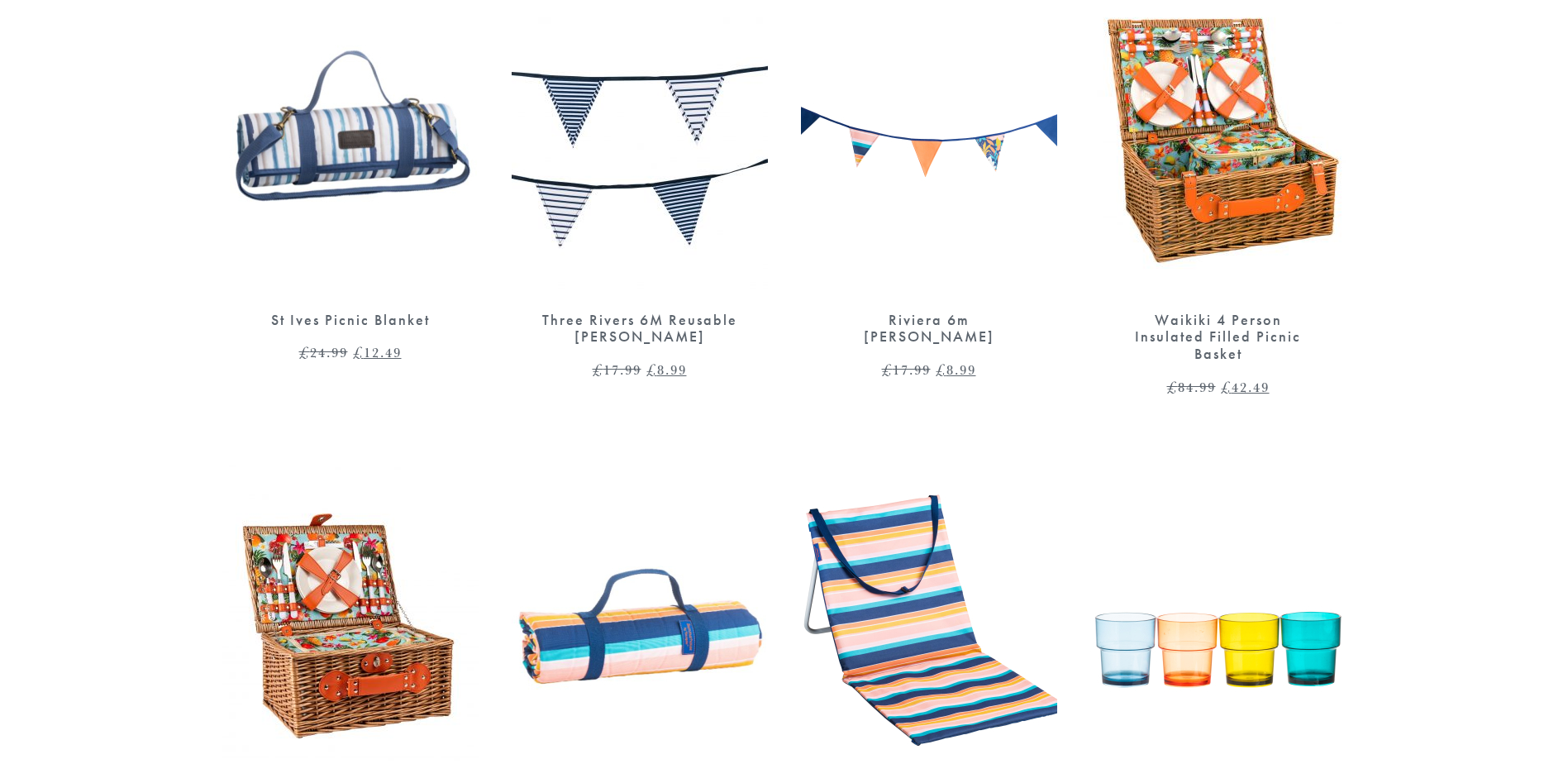
scroll to position [1736, 0]
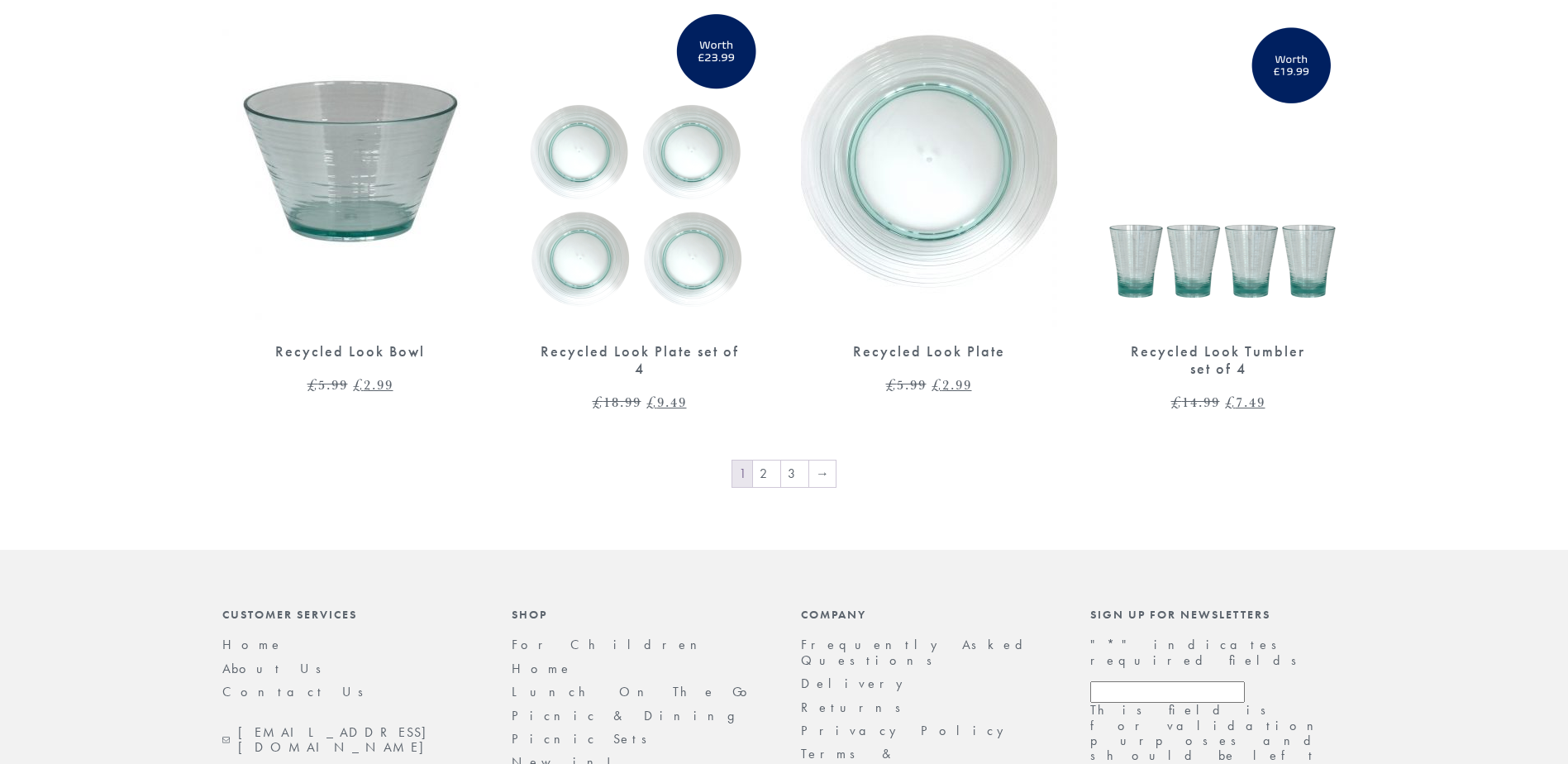
scroll to position [2916, 0]
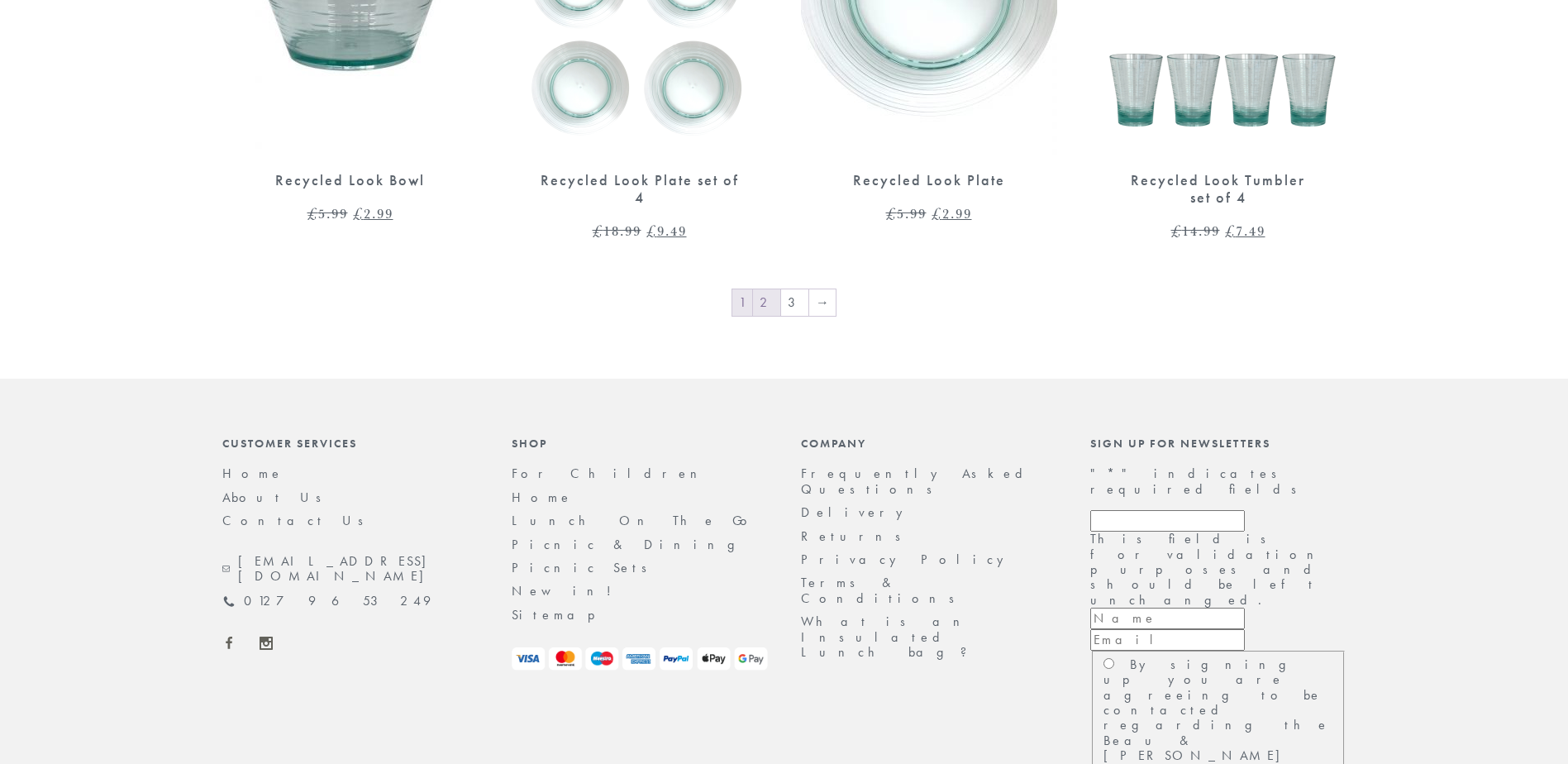
click at [760, 290] on link "2" at bounding box center [766, 303] width 27 height 26
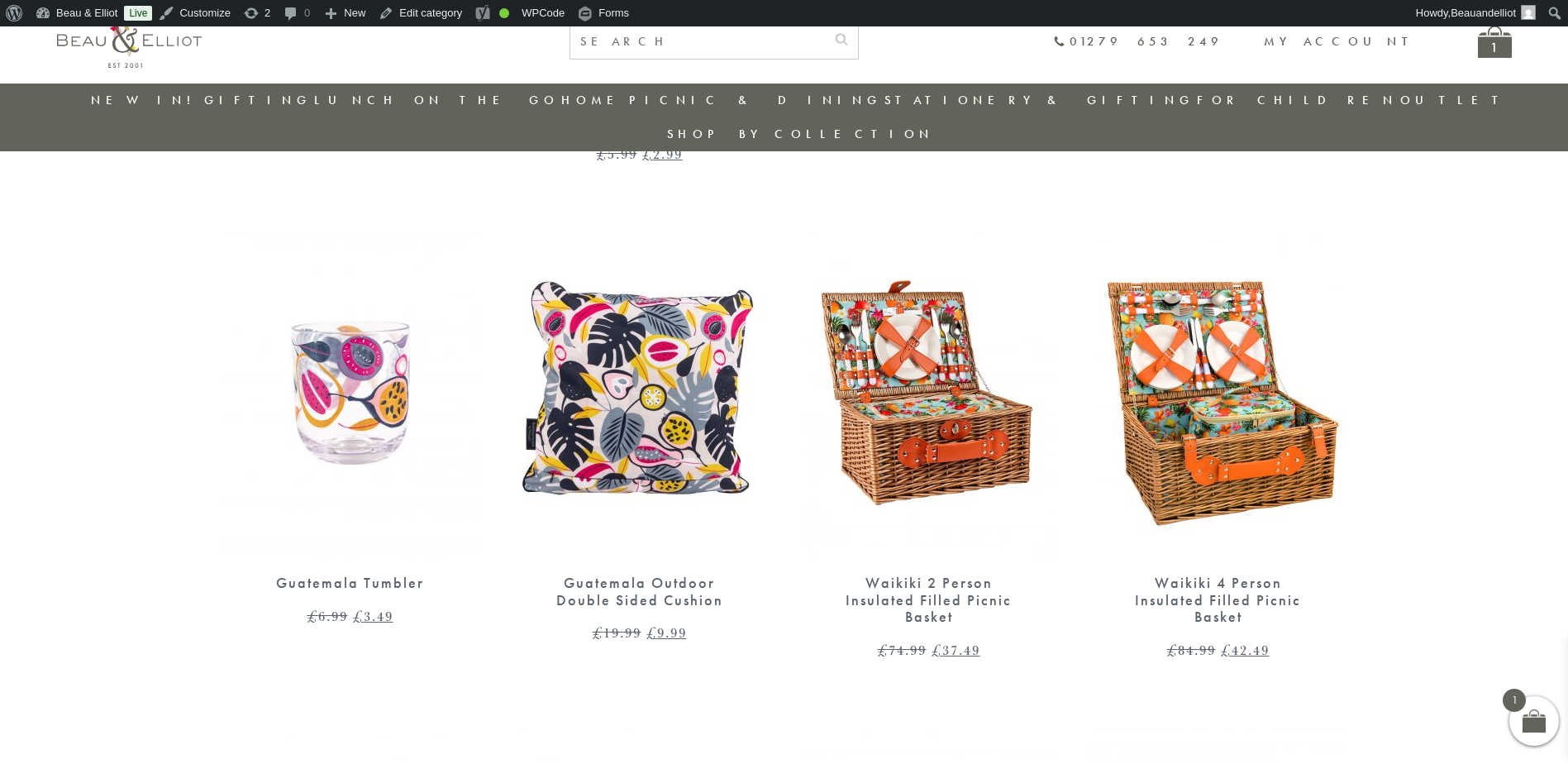
scroll to position [1040, 0]
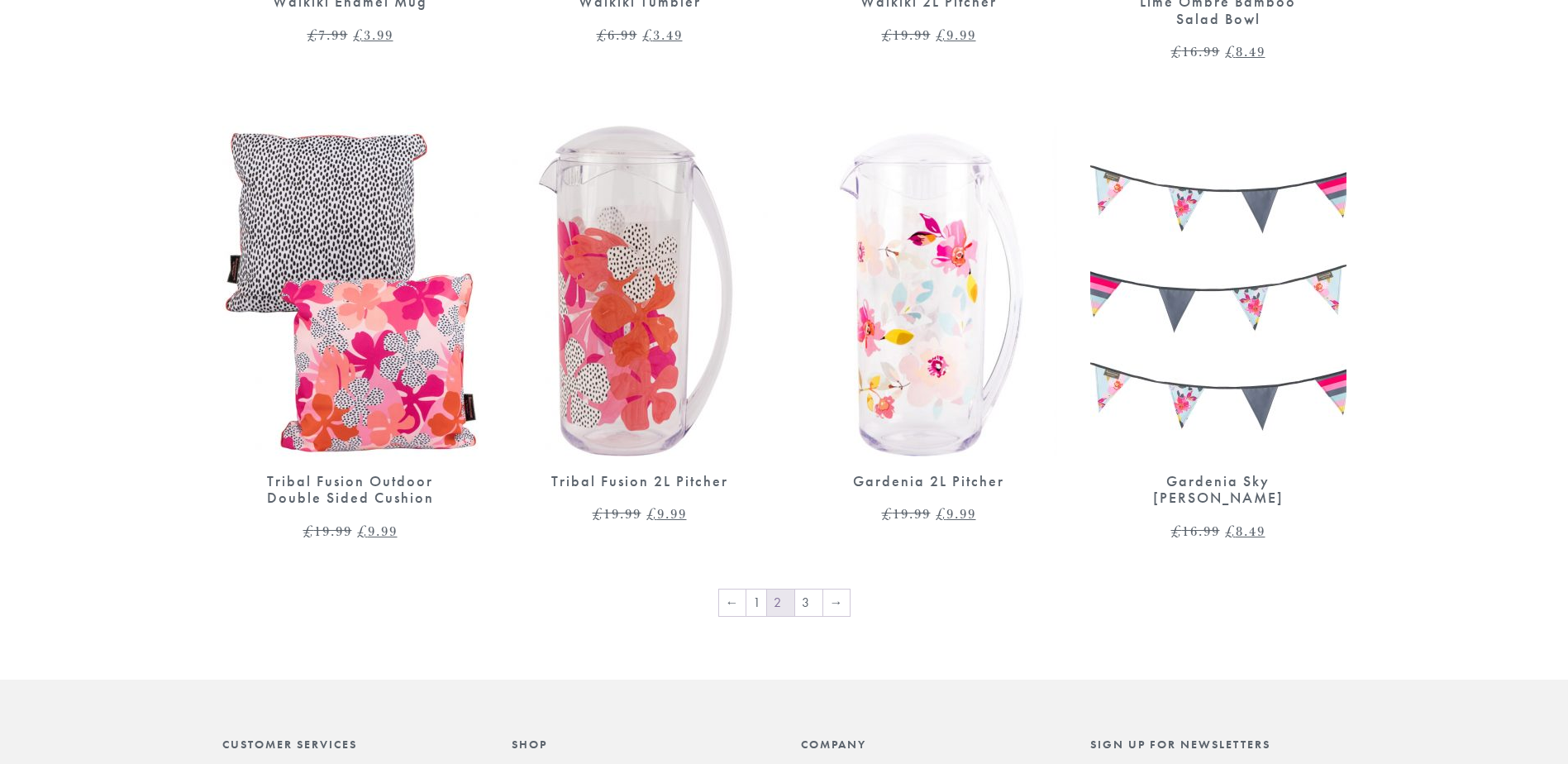
scroll to position [2951, 0]
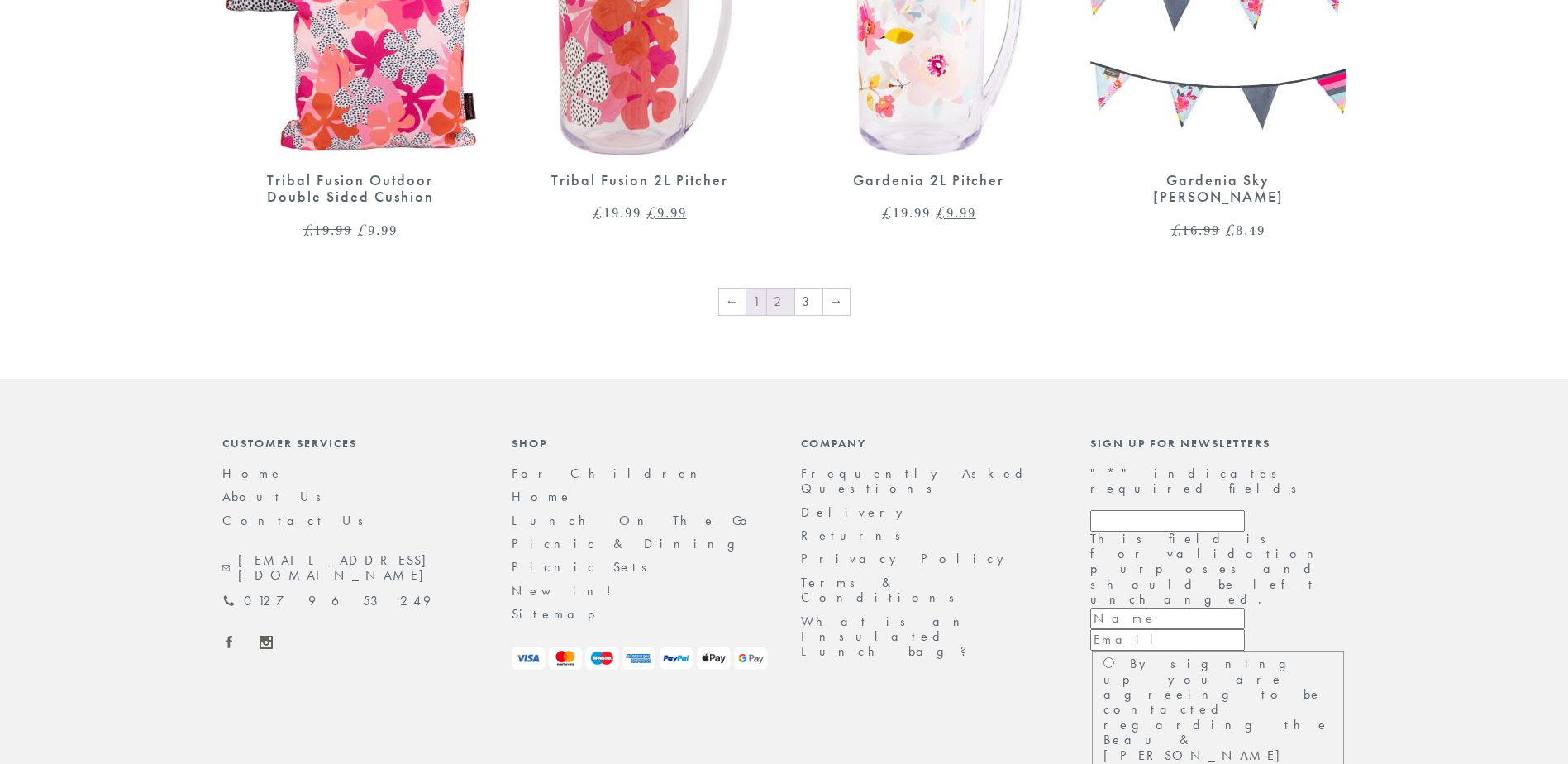
click at [755, 289] on link "1" at bounding box center [755, 302] width 20 height 26
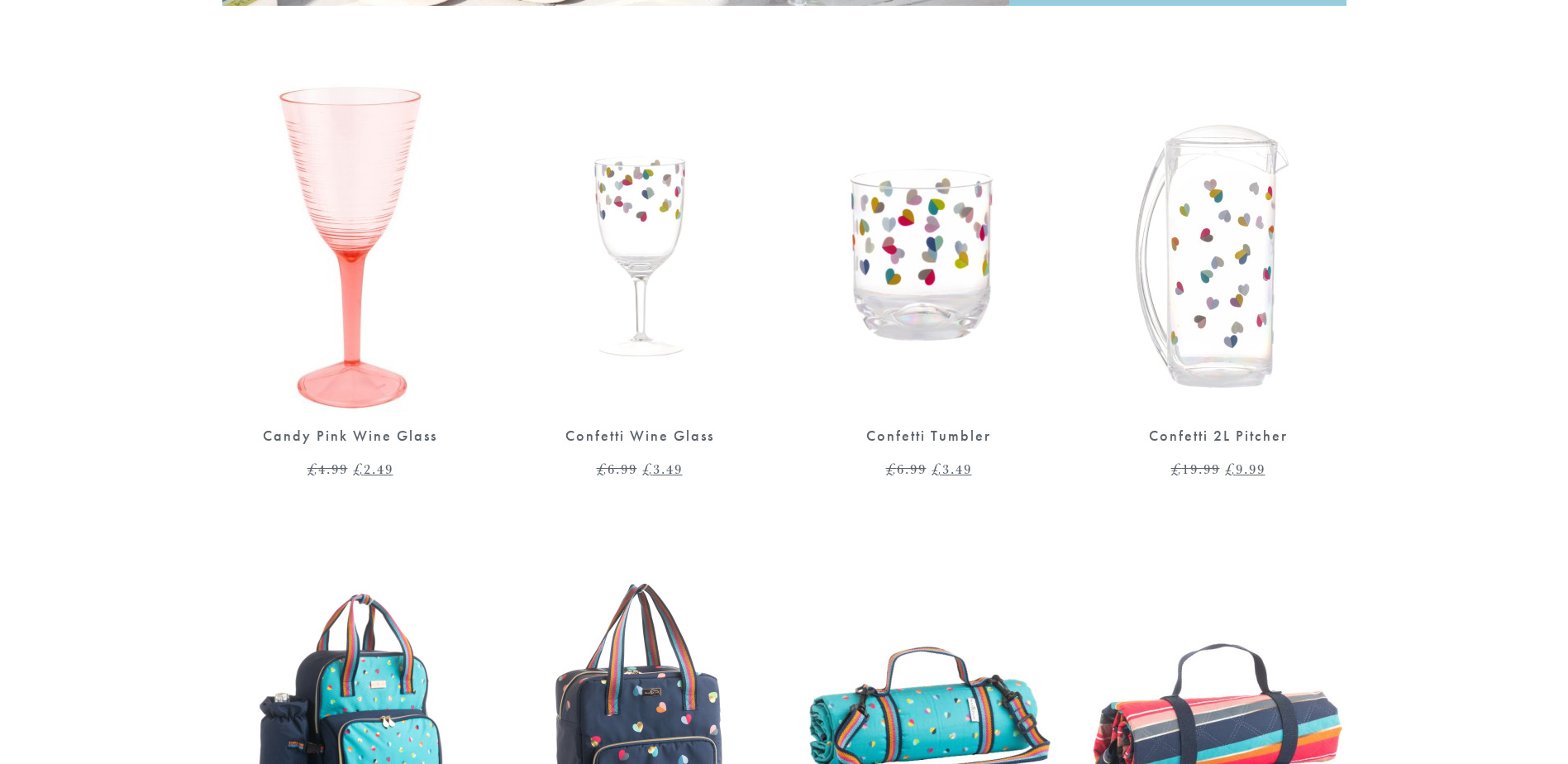
scroll to position [661, 0]
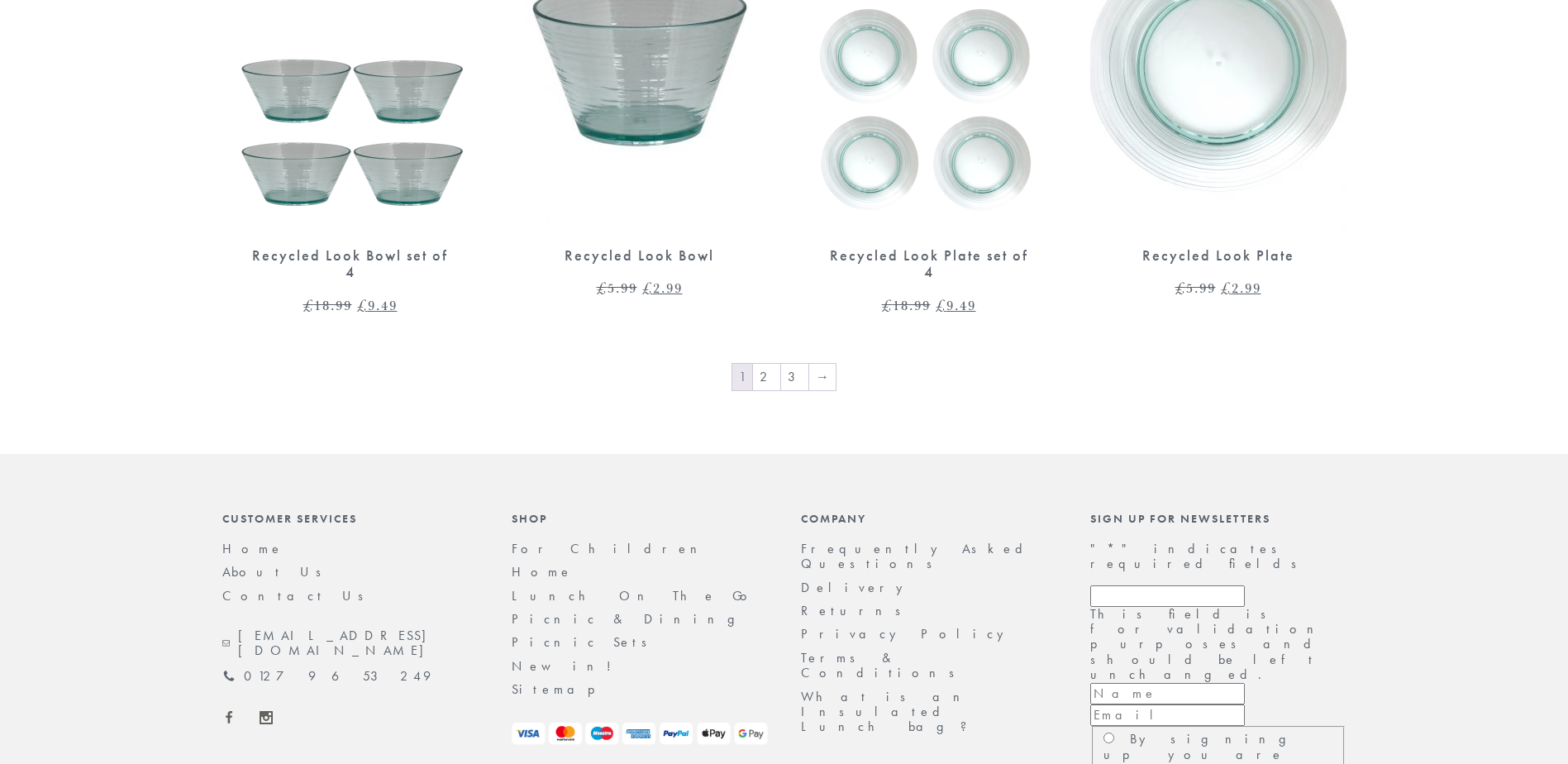
scroll to position [2899, 0]
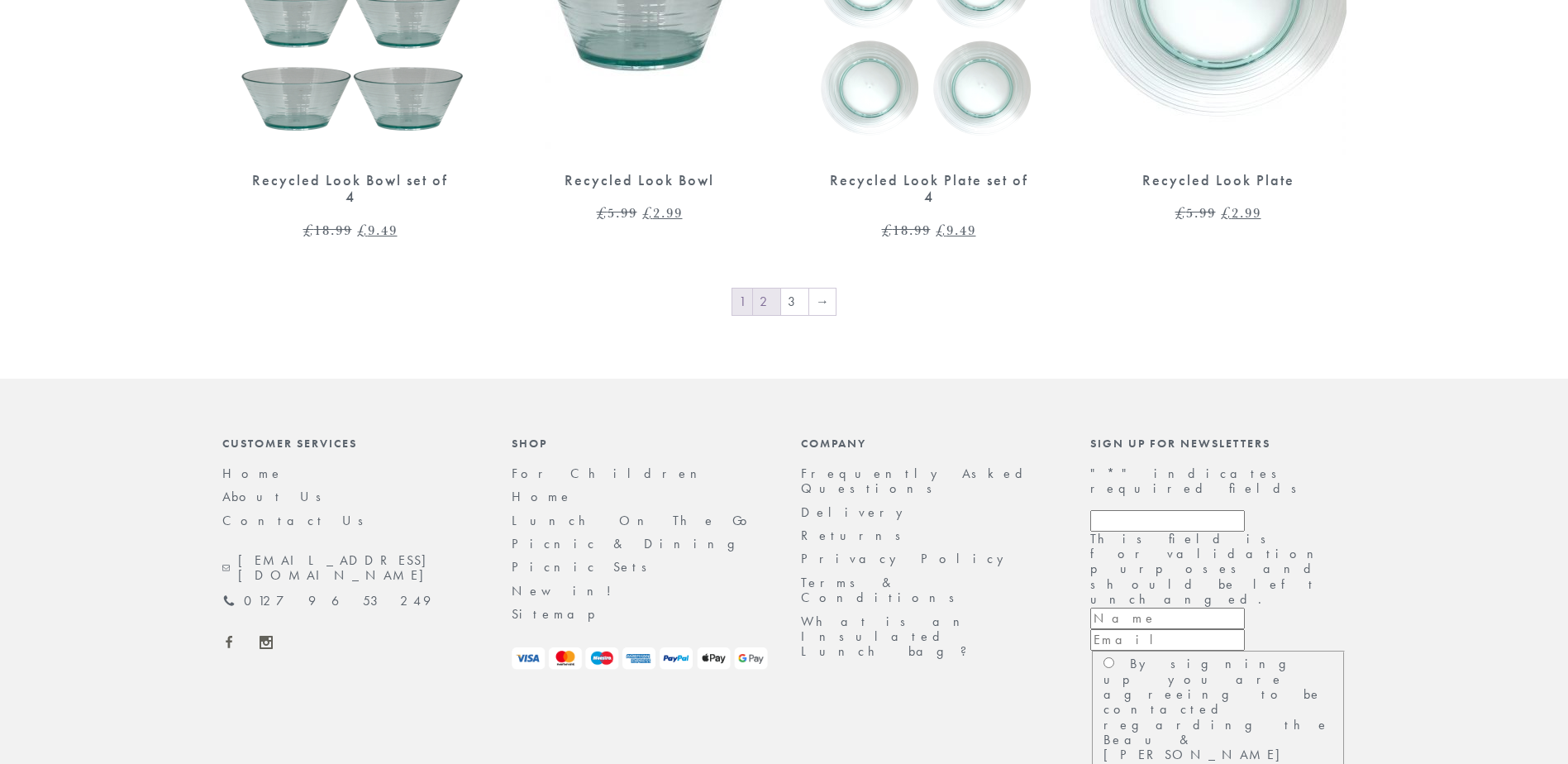
click at [779, 289] on link "2" at bounding box center [766, 302] width 27 height 26
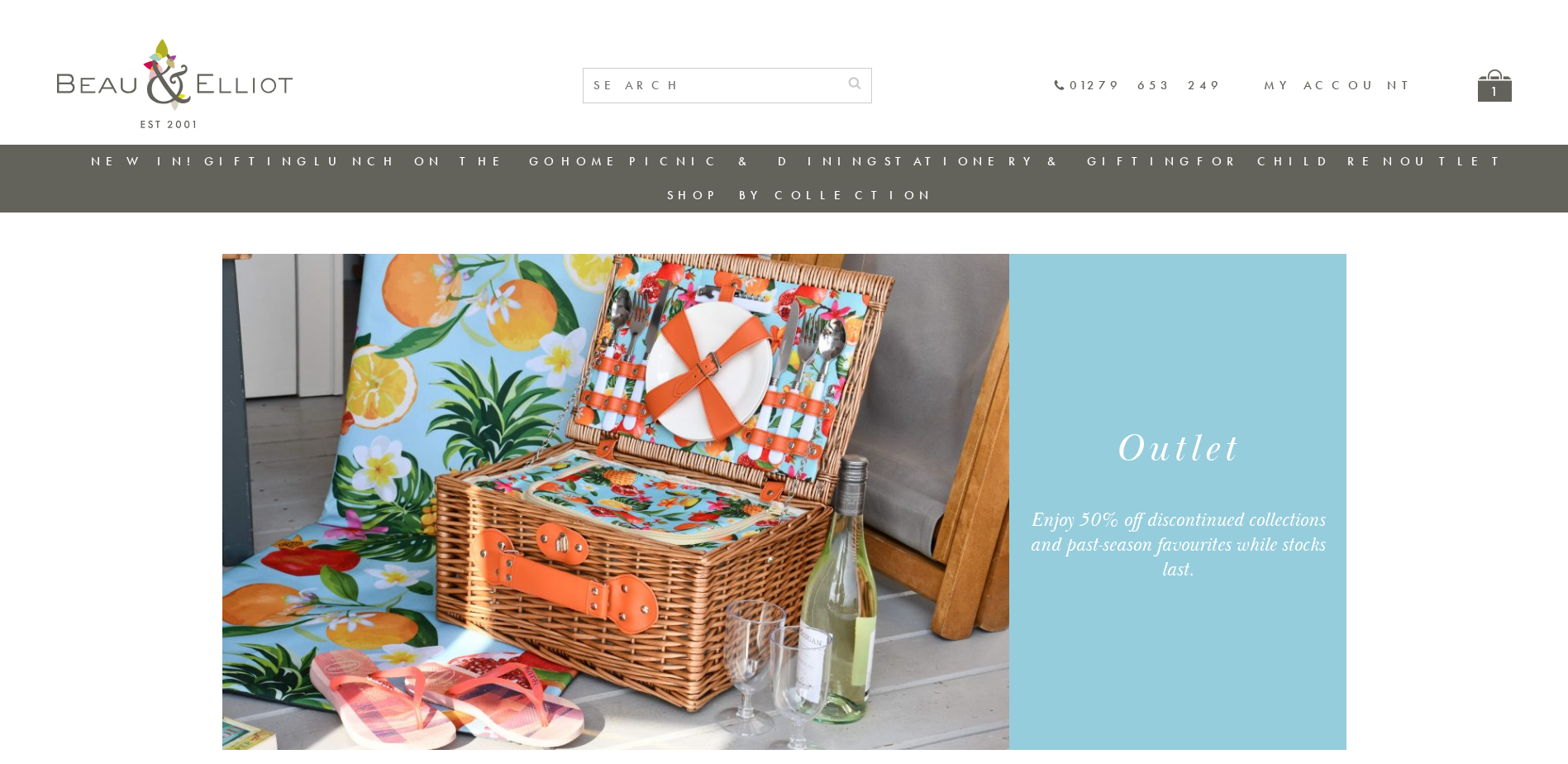
scroll to position [496, 0]
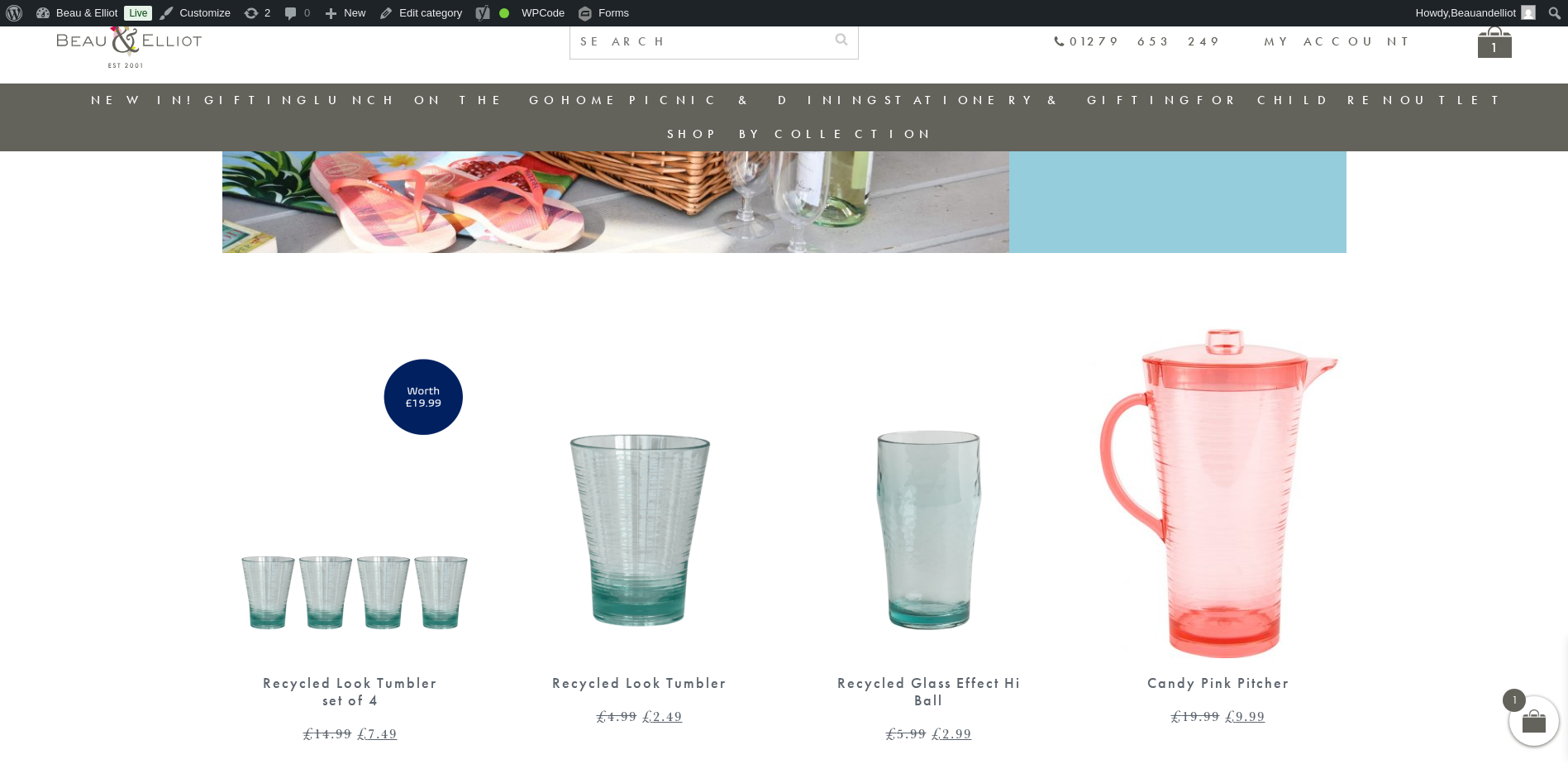
scroll to position [461, 0]
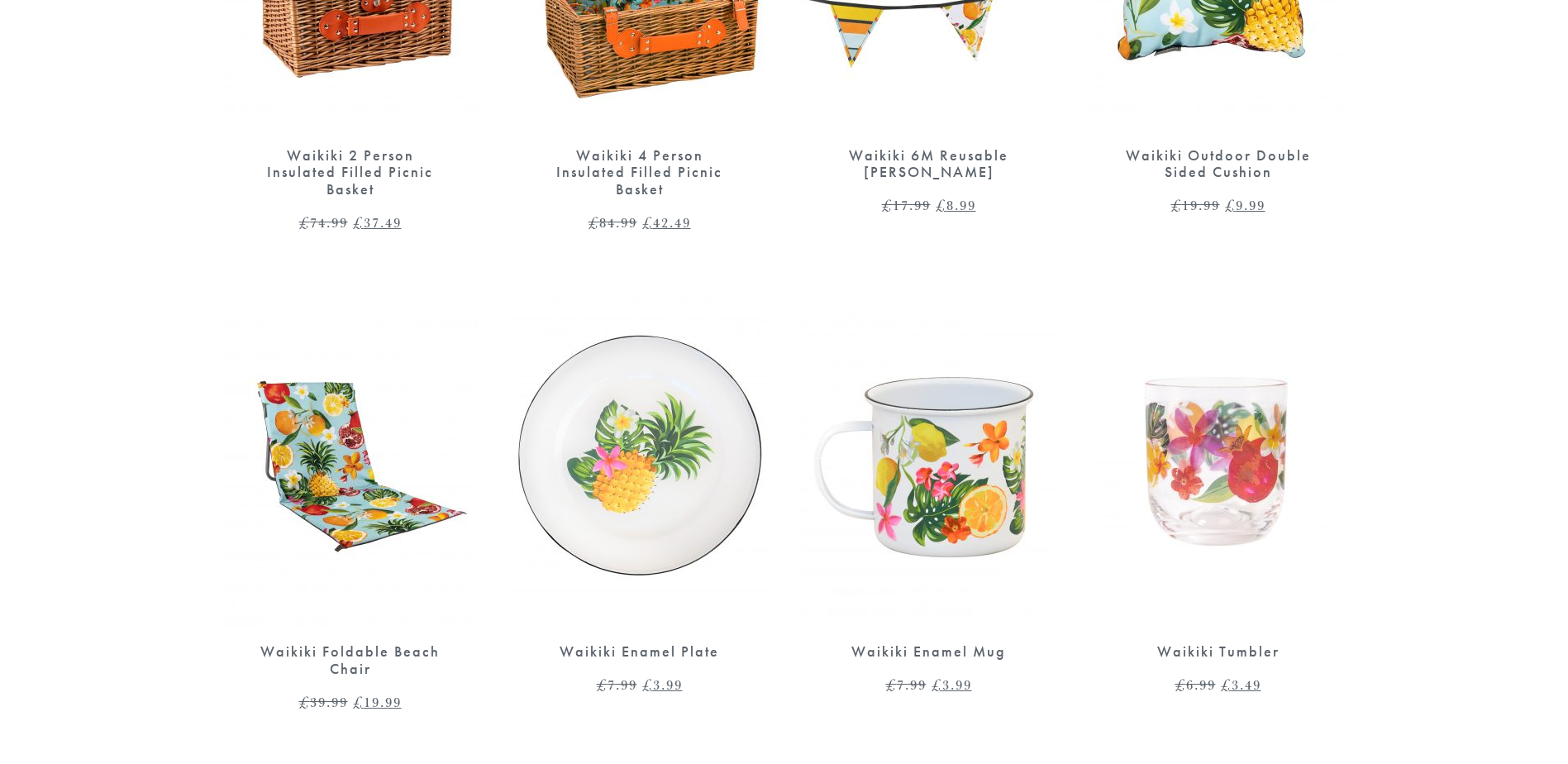
scroll to position [1984, 0]
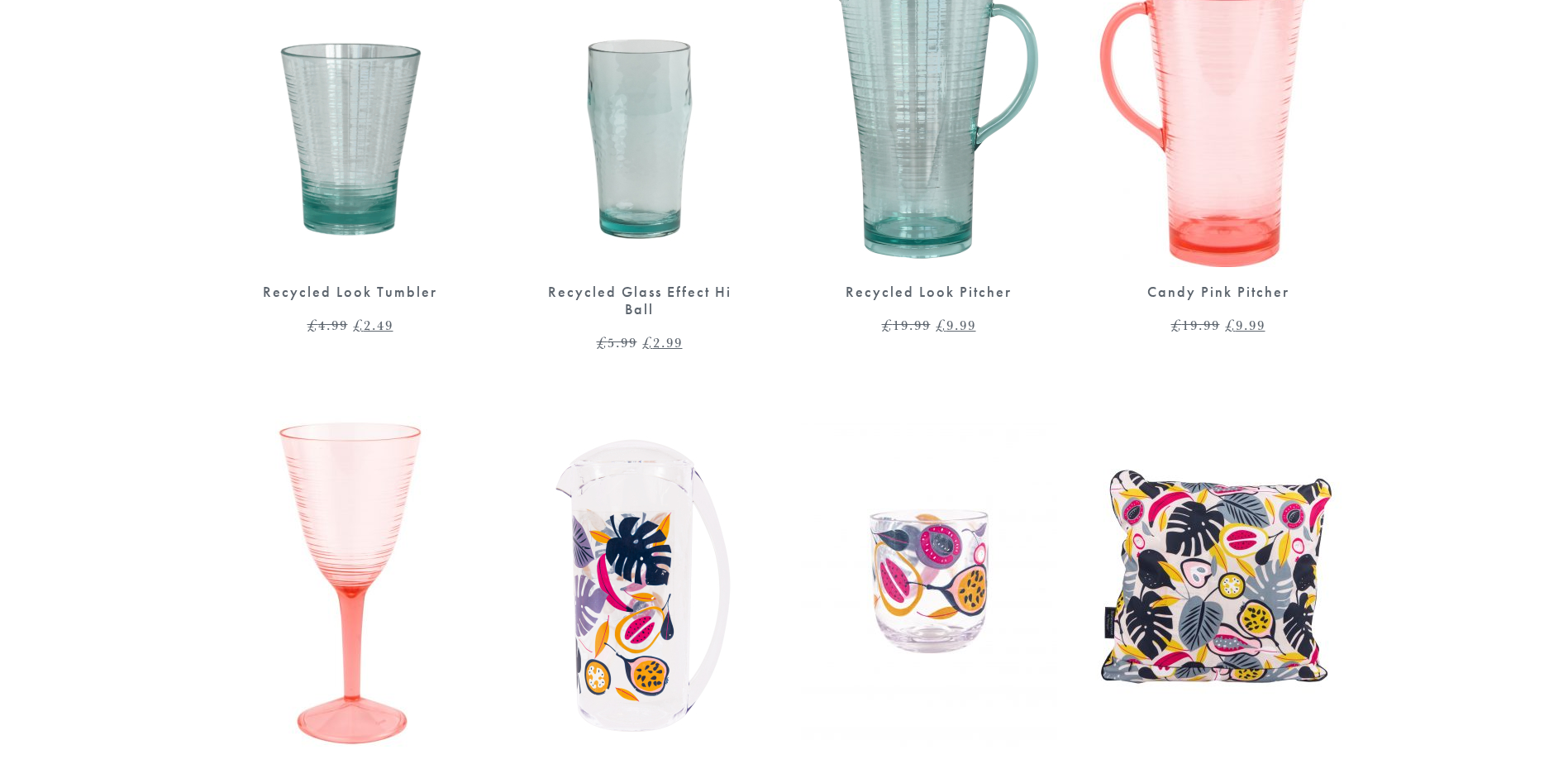
scroll to position [909, 0]
